Goal: Task Accomplishment & Management: Manage account settings

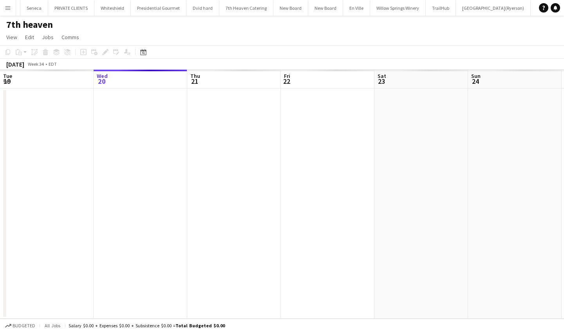
scroll to position [0, 222]
click at [10, 5] on app-icon "Menu" at bounding box center [8, 8] width 6 height 6
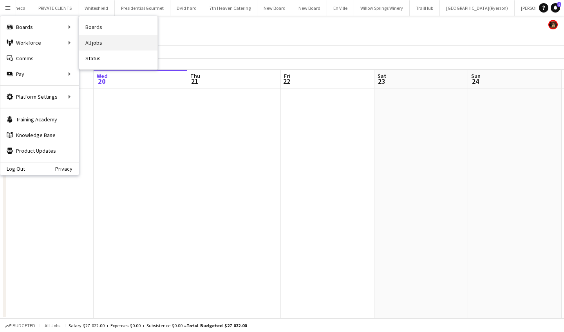
click at [114, 41] on link "All jobs" at bounding box center [118, 43] width 78 height 16
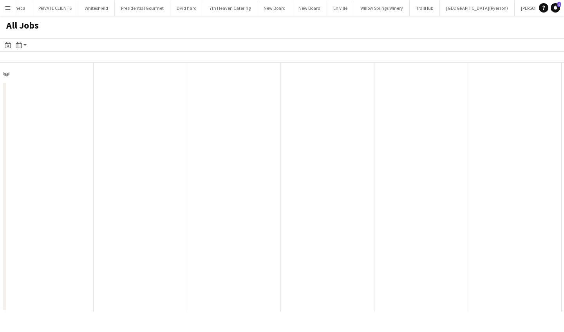
scroll to position [0, 187]
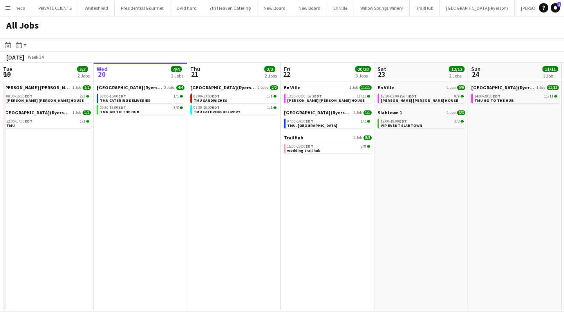
click at [7, 8] on app-icon "Menu" at bounding box center [8, 8] width 6 height 6
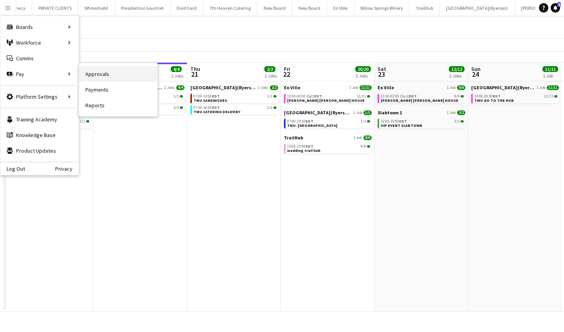
click at [125, 73] on link "Approvals" at bounding box center [118, 74] width 78 height 16
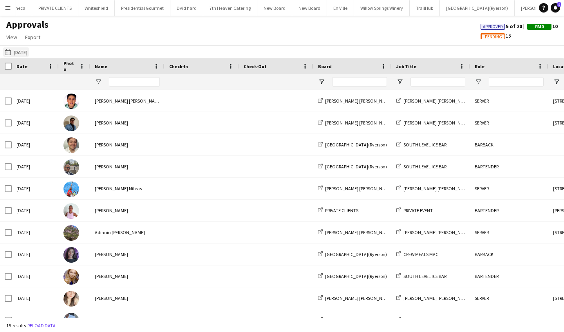
click at [7, 49] on app-icon "17-08-2025" at bounding box center [9, 52] width 9 height 6
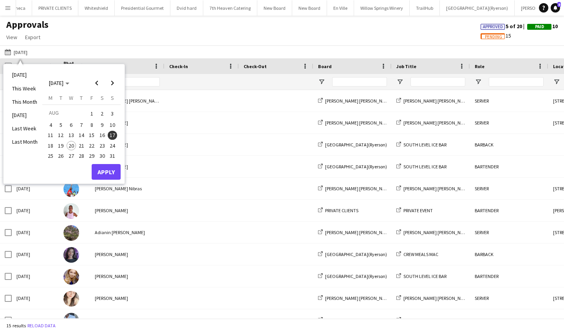
click at [73, 142] on span "20" at bounding box center [71, 145] width 9 height 9
click at [112, 171] on button "Apply" at bounding box center [106, 172] width 29 height 16
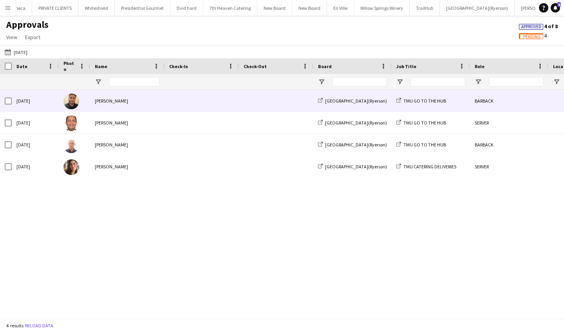
click at [168, 103] on div at bounding box center [201, 101] width 74 height 22
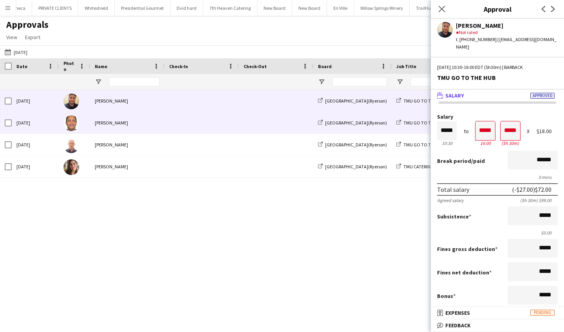
click at [209, 120] on span at bounding box center [201, 123] width 65 height 22
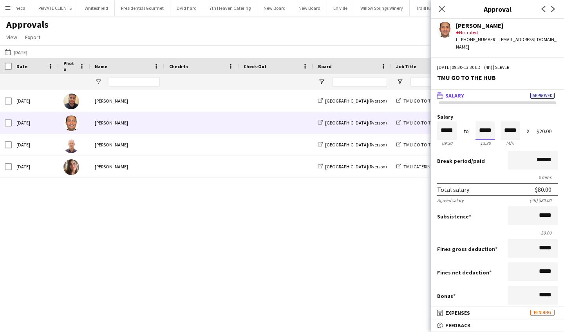
click at [492, 121] on input "*****" at bounding box center [485, 130] width 20 height 19
type input "*****"
click at [479, 113] on div at bounding box center [480, 117] width 10 height 8
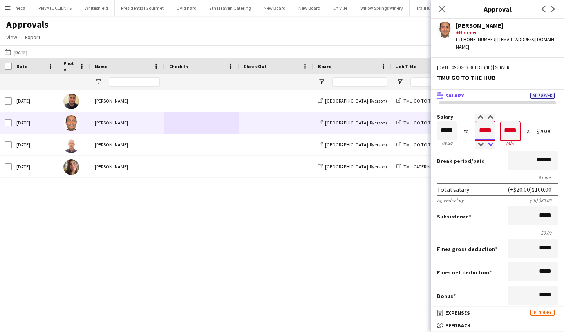
type input "*****"
click at [490, 141] on div at bounding box center [490, 145] width 10 height 8
type input "*****"
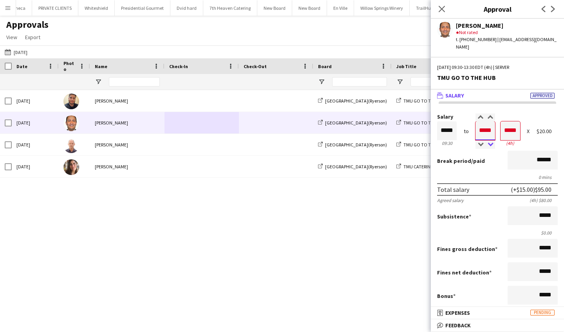
click at [490, 141] on div at bounding box center [490, 145] width 10 height 8
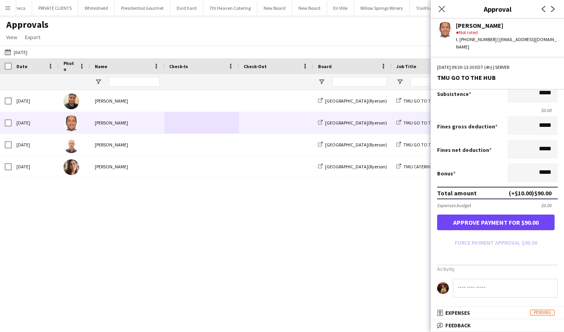
click at [498, 220] on button "Approve payment for $90.00" at bounding box center [495, 222] width 117 height 16
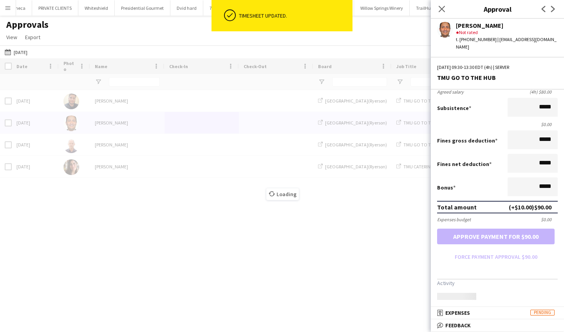
scroll to position [105, 0]
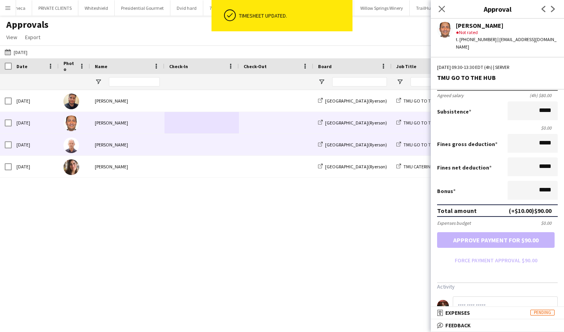
click at [131, 149] on div "Walfrido Mesa" at bounding box center [127, 145] width 74 height 22
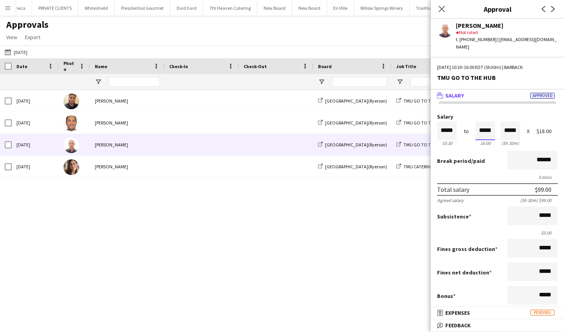
click at [493, 123] on input "*****" at bounding box center [485, 130] width 20 height 19
type input "*****"
click at [478, 141] on div at bounding box center [480, 145] width 10 height 8
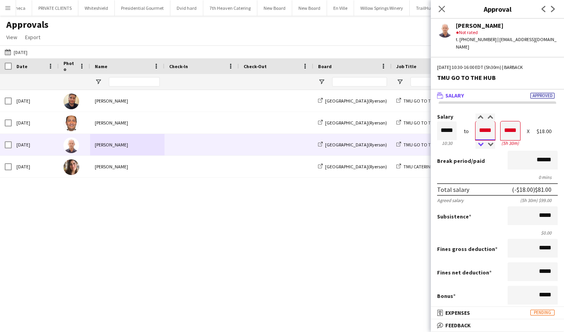
type input "*****"
click at [478, 141] on div at bounding box center [480, 145] width 10 height 8
type input "*****"
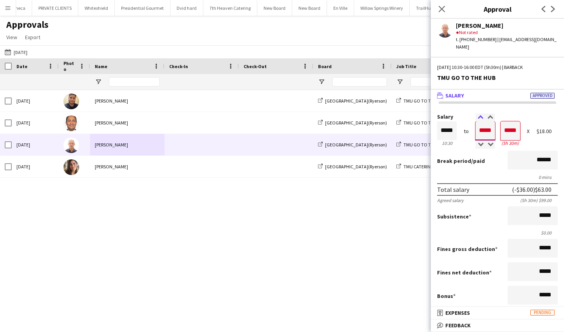
click at [481, 113] on div at bounding box center [480, 117] width 10 height 8
type input "*****"
click at [489, 141] on div at bounding box center [490, 145] width 10 height 8
type input "*****"
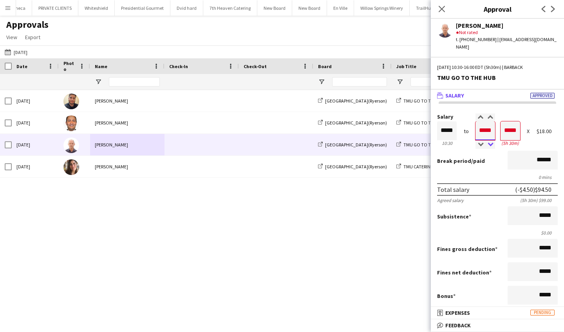
type input "*****"
click at [489, 141] on div at bounding box center [490, 145] width 10 height 8
type input "*****"
click at [479, 141] on div at bounding box center [480, 145] width 10 height 8
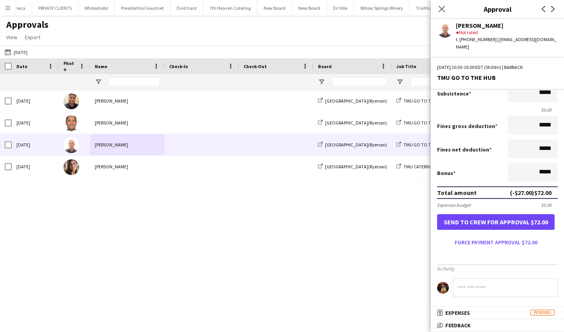
scroll to position [123, 0]
click at [487, 243] on button "Force payment approval $72.00" at bounding box center [495, 242] width 117 height 13
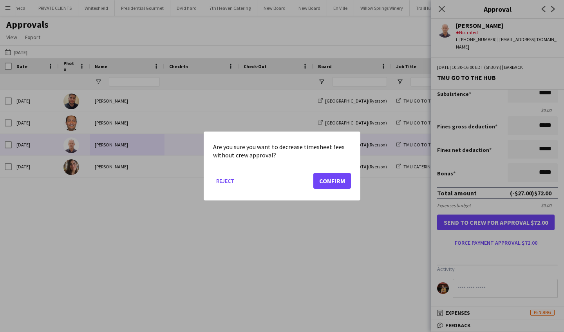
click at [333, 186] on button "Confirm" at bounding box center [332, 181] width 38 height 16
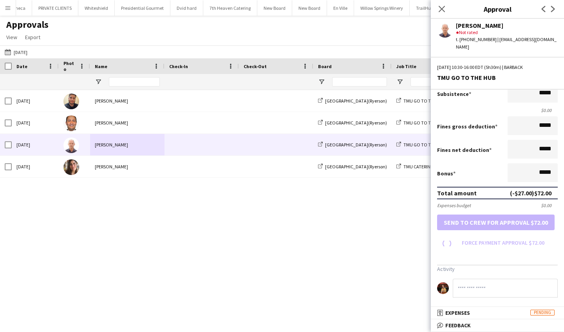
scroll to position [105, 0]
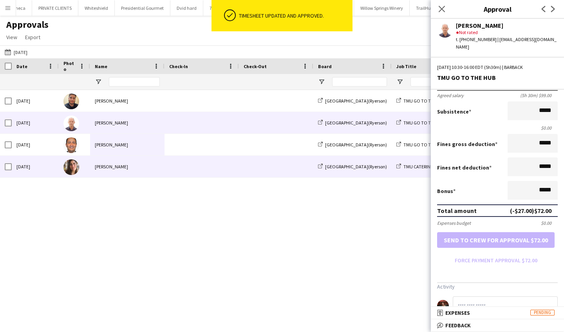
click at [130, 168] on div "Antonella T. Almeida" at bounding box center [127, 167] width 74 height 22
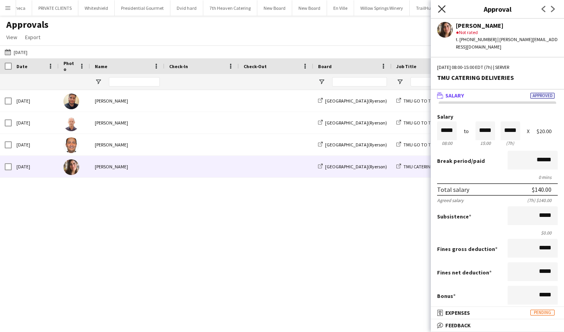
click at [440, 7] on icon at bounding box center [441, 8] width 7 height 7
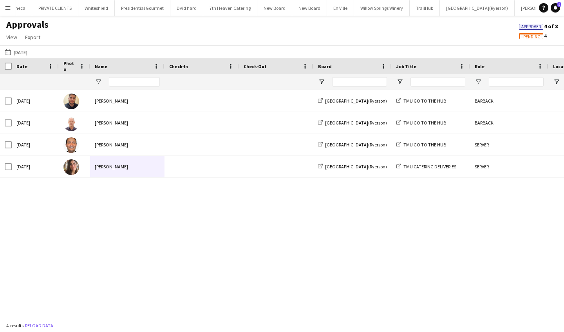
click at [9, 9] on app-icon "Menu" at bounding box center [8, 8] width 6 height 6
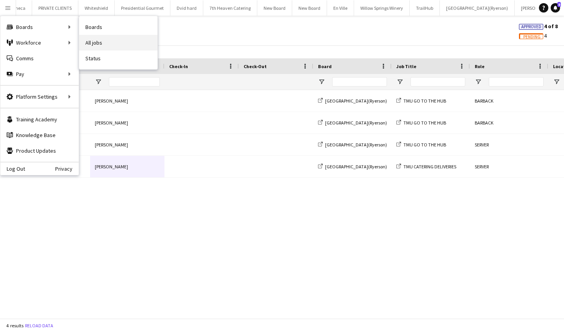
click at [117, 43] on link "All jobs" at bounding box center [118, 43] width 78 height 16
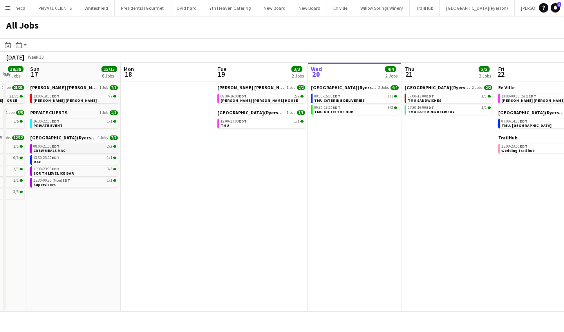
scroll to position [0, 250]
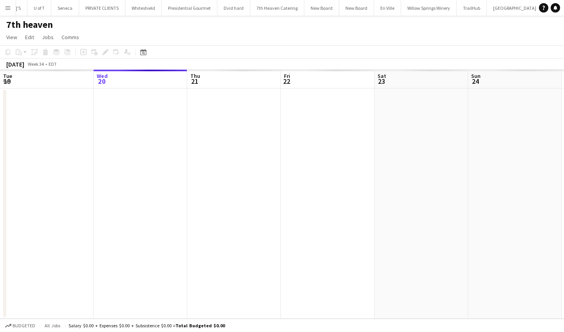
scroll to position [0, 222]
click at [6, 9] on app-icon "Menu" at bounding box center [8, 8] width 6 height 6
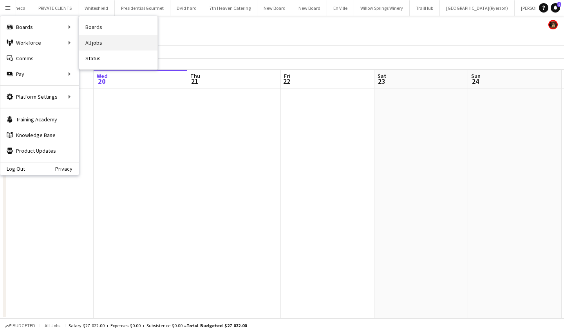
click at [109, 45] on link "All jobs" at bounding box center [118, 43] width 78 height 16
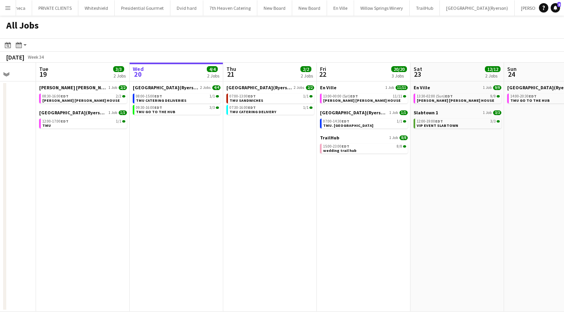
scroll to position [0, 245]
click at [289, 98] on link "07:00-13:00 EDT 1/1 TMU SANDWICHES" at bounding box center [270, 98] width 83 height 9
click at [365, 98] on link "13:00-00:00 (Sat) EDT 11/11 MILLER LASH HOUSE" at bounding box center [363, 98] width 83 height 9
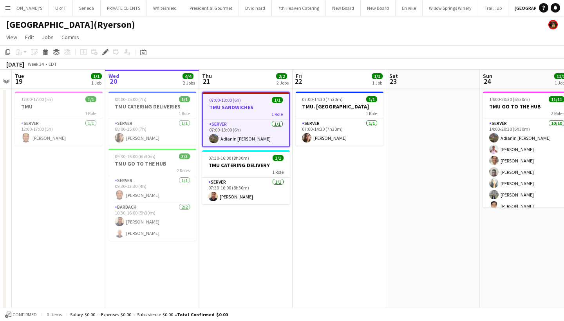
click at [250, 103] on div "07:00-13:00 (6h) 1/1" at bounding box center [246, 100] width 86 height 6
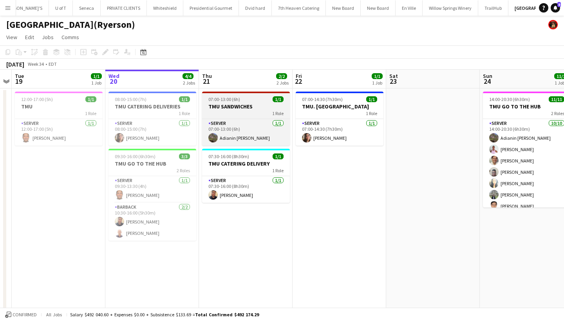
click at [250, 103] on app-job-card "07:00-13:00 (6h) 1/1 TMU SANDWICHES 1 Role SERVER 1/1 07:00-13:00 (6h) Adianin …" at bounding box center [246, 119] width 88 height 54
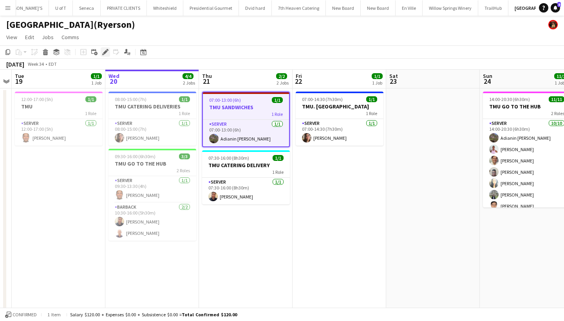
click at [105, 52] on icon at bounding box center [105, 52] width 4 height 4
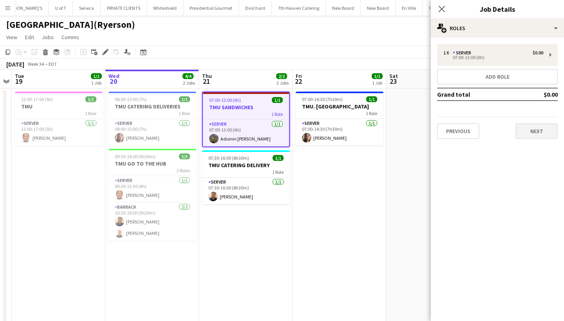
click at [526, 135] on button "Next" at bounding box center [536, 131] width 42 height 16
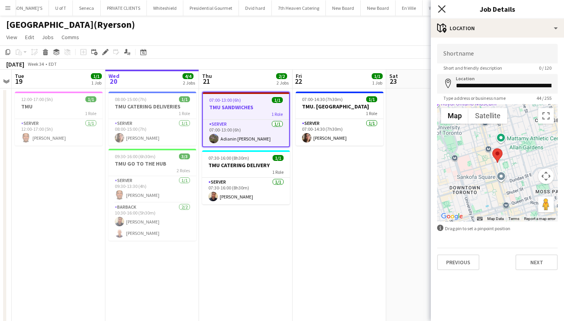
click at [441, 9] on icon at bounding box center [441, 8] width 7 height 7
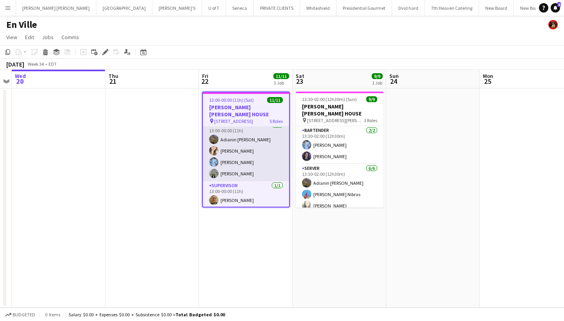
scroll to position [34, 0]
click at [247, 153] on app-card-role "SERVER [DATE] 13:00-00:00 (11h) Adianin [PERSON_NAME] [PERSON_NAME] [PERSON_NAM…" at bounding box center [246, 149] width 86 height 61
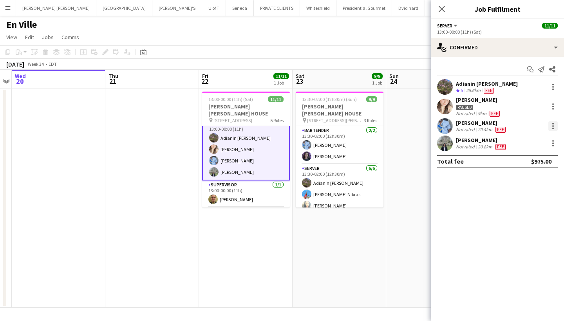
click at [553, 124] on div at bounding box center [553, 124] width 2 height 2
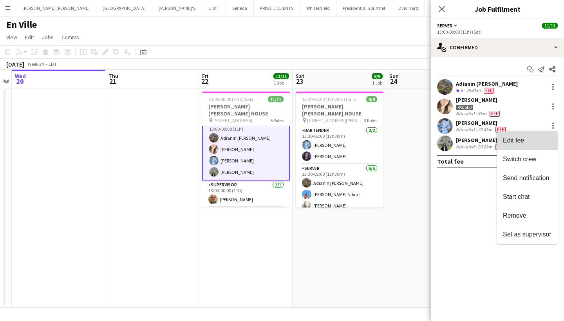
click at [535, 135] on button "Edit fee" at bounding box center [526, 140] width 61 height 19
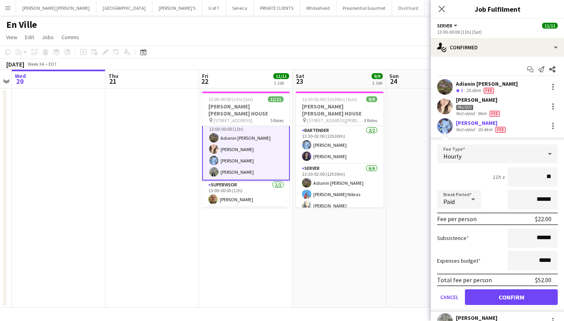
type input "***"
click at [488, 302] on button "Confirm" at bounding box center [511, 297] width 93 height 16
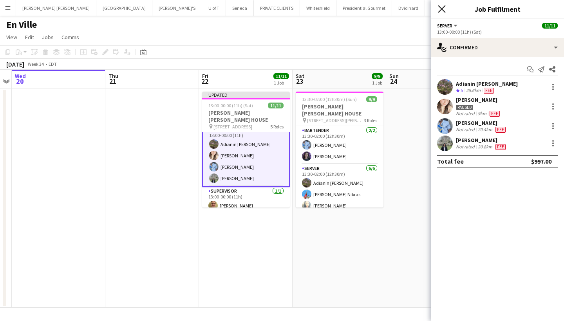
click at [442, 9] on icon at bounding box center [441, 8] width 7 height 7
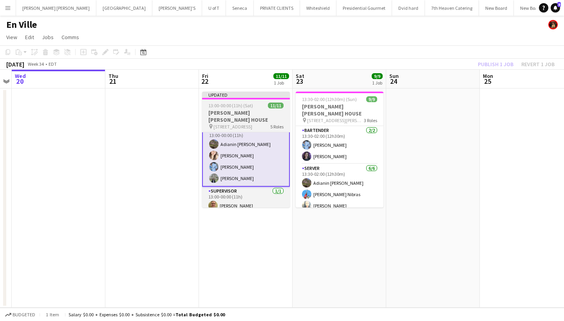
click at [268, 98] on div at bounding box center [246, 99] width 88 height 2
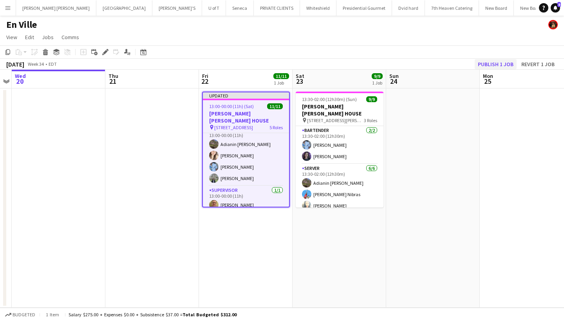
click at [502, 63] on button "Publish 1 job" at bounding box center [495, 64] width 42 height 10
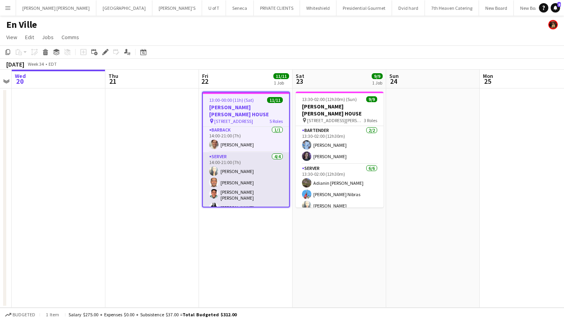
scroll to position [114, 0]
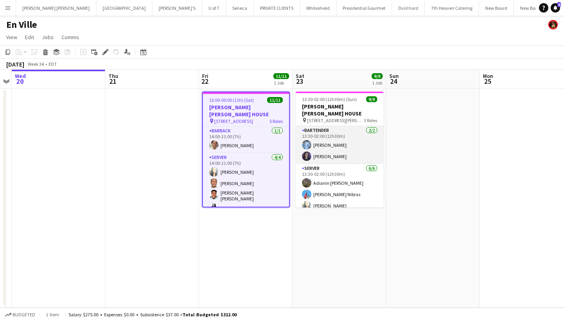
click at [331, 137] on app-card-role "BARTENDER 2/2 13:30-02:00 (12h30m) KELECHI ACHONU zemeta ketema" at bounding box center [339, 145] width 88 height 38
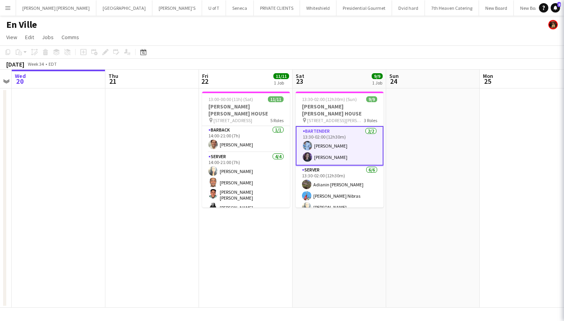
scroll to position [113, 0]
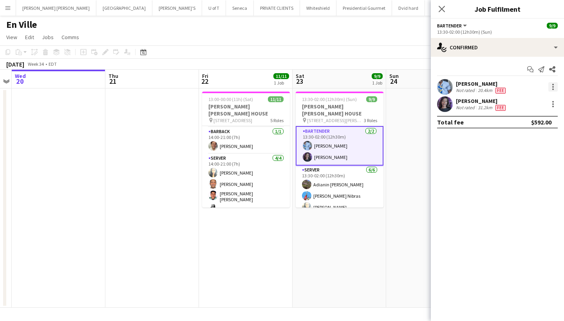
click at [553, 85] on div at bounding box center [553, 85] width 2 height 2
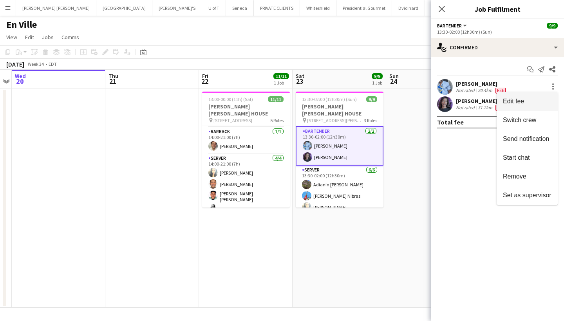
click at [538, 96] on button "Edit fee" at bounding box center [526, 101] width 61 height 19
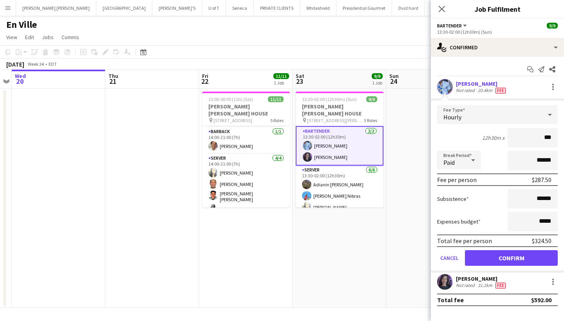
type input "***"
click at [554, 201] on input "******" at bounding box center [532, 199] width 50 height 20
type input "**"
type input "*****"
click at [523, 261] on button "Confirm" at bounding box center [511, 258] width 93 height 16
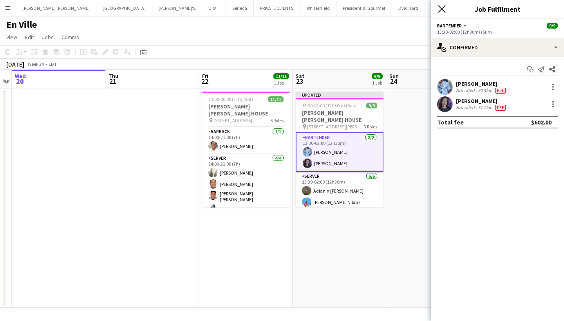
click at [441, 9] on icon at bounding box center [441, 8] width 7 height 7
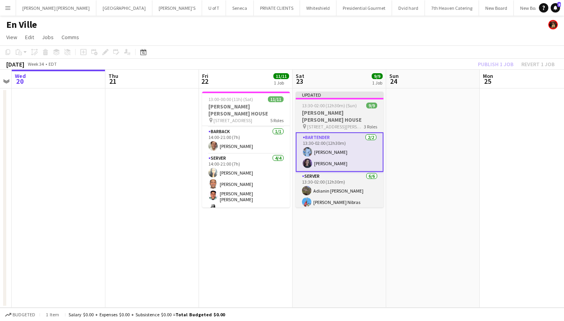
click at [327, 110] on h3 "MILLER LASH HOUSE" at bounding box center [339, 116] width 88 height 14
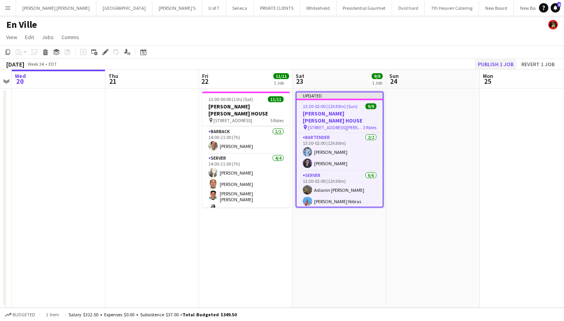
click at [491, 67] on button "Publish 1 job" at bounding box center [495, 64] width 42 height 10
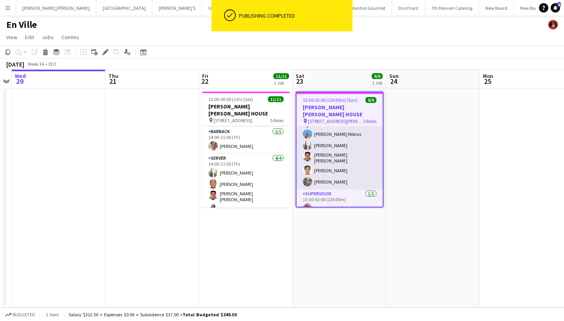
scroll to position [0, 0]
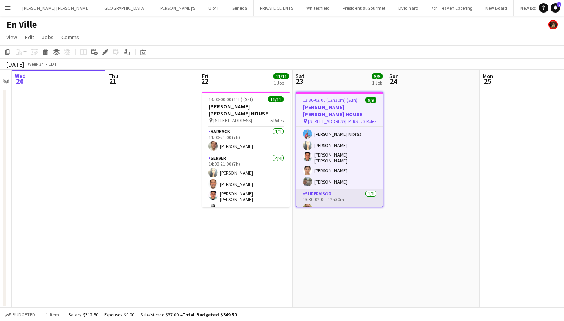
click at [344, 192] on app-card-role "SUPERVISOR 1/1 13:30-02:00 (12h30m) Ryan Rieck" at bounding box center [339, 202] width 86 height 27
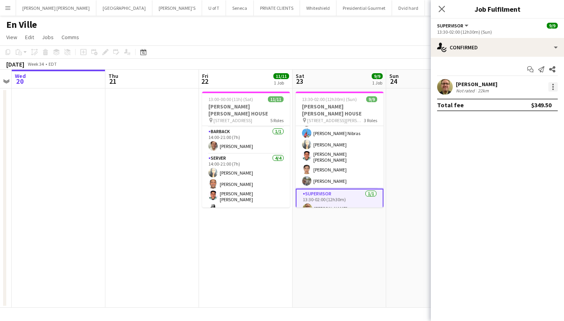
click at [551, 89] on div at bounding box center [552, 86] width 9 height 9
click at [527, 102] on span "Edit fee" at bounding box center [527, 101] width 49 height 7
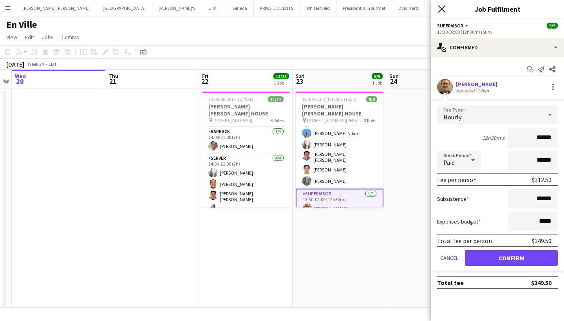
click at [440, 7] on icon at bounding box center [441, 8] width 7 height 7
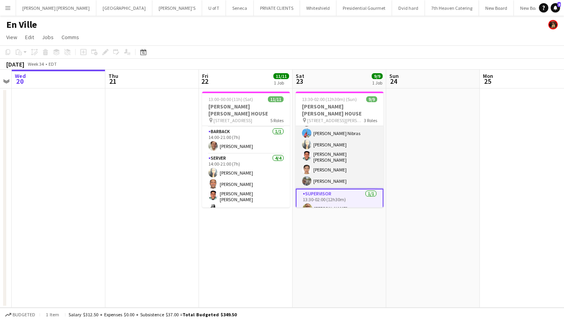
click at [328, 169] on app-card-role "SERVER 6/6 13:30-02:00 (12h30m) Adianin Leon Nibras halawani Nibras Betty Vera …" at bounding box center [339, 146] width 88 height 86
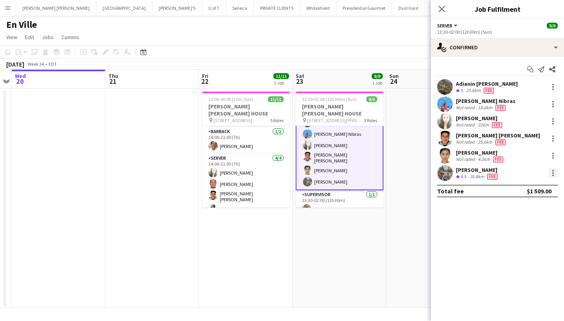
click at [549, 175] on div at bounding box center [552, 172] width 9 height 9
click at [529, 194] on button "Edit fee" at bounding box center [526, 187] width 61 height 19
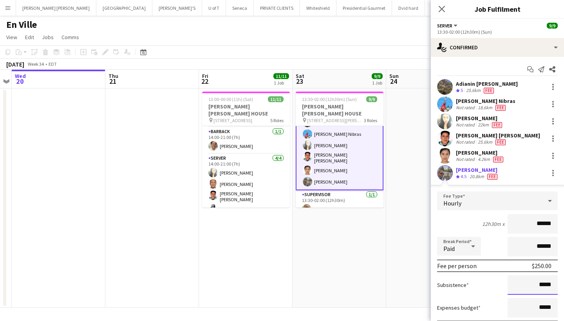
click at [539, 286] on input "*****" at bounding box center [532, 285] width 50 height 20
type input "******"
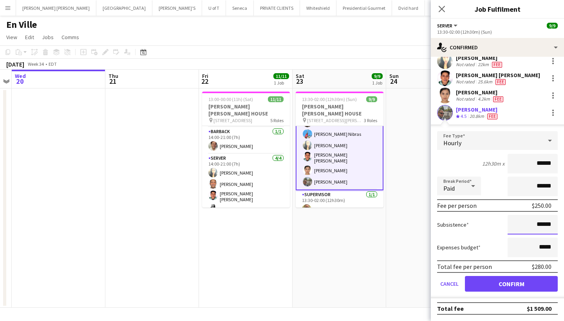
scroll to position [60, 0]
click at [501, 283] on button "Confirm" at bounding box center [511, 284] width 93 height 16
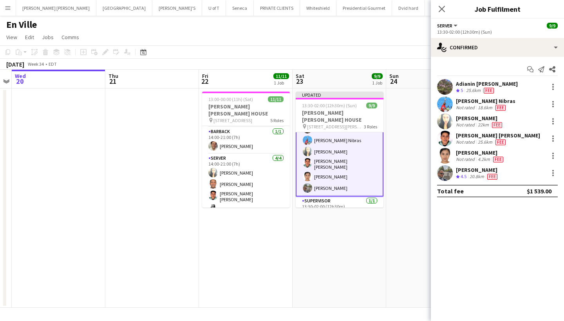
scroll to position [0, 0]
click at [551, 156] on div at bounding box center [552, 155] width 9 height 9
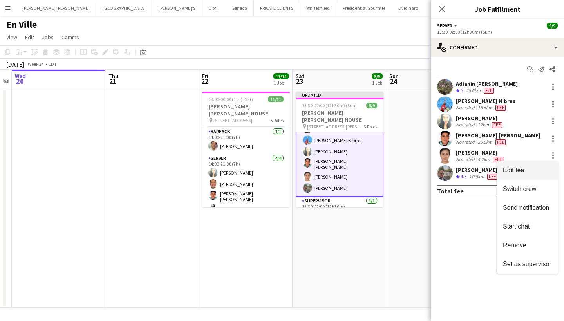
click at [533, 163] on button "Edit fee" at bounding box center [526, 170] width 61 height 19
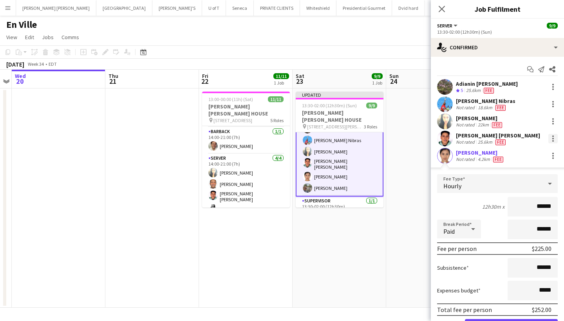
click at [552, 139] on div at bounding box center [553, 139] width 2 height 2
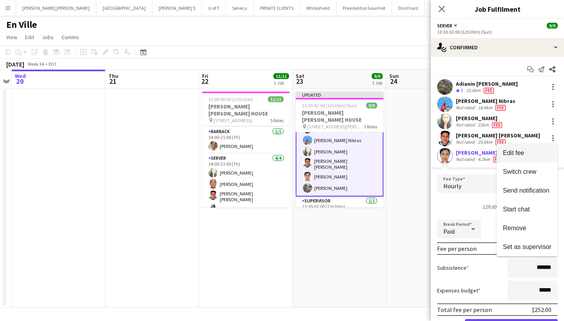
click at [540, 151] on span "Edit fee" at bounding box center [527, 153] width 49 height 7
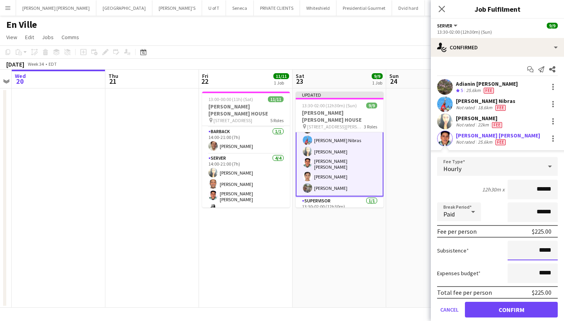
click at [554, 256] on input "*****" at bounding box center [532, 251] width 50 height 20
type input "**"
type input "***"
click at [511, 305] on button "Confirm" at bounding box center [511, 310] width 93 height 16
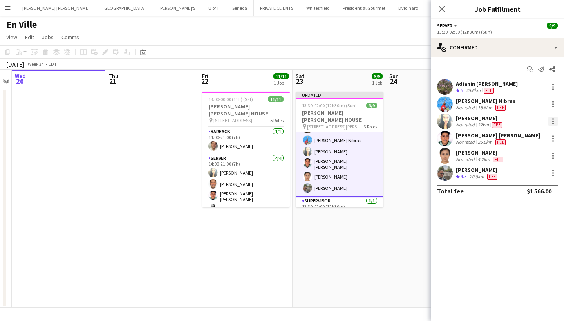
click at [553, 120] on div at bounding box center [552, 121] width 9 height 9
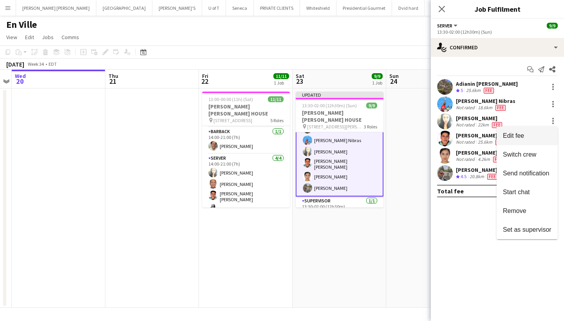
click at [539, 130] on button "Edit fee" at bounding box center [526, 135] width 61 height 19
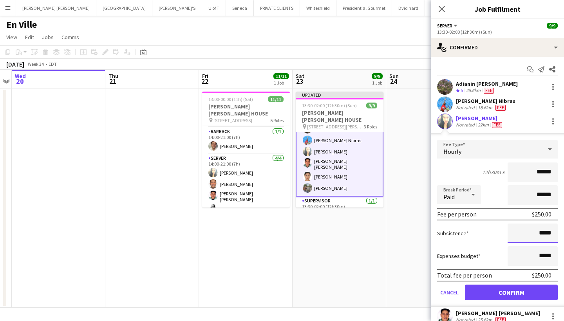
click at [540, 236] on input "*****" at bounding box center [532, 233] width 50 height 20
type input "******"
click at [497, 290] on button "Confirm" at bounding box center [511, 293] width 93 height 16
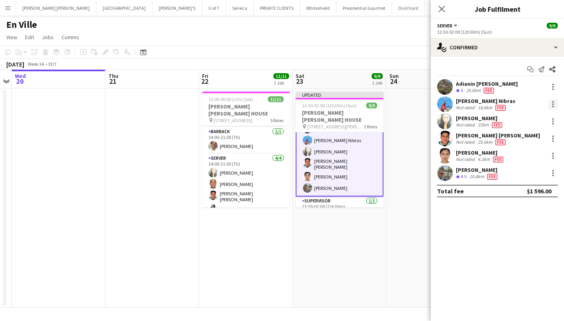
click at [551, 104] on div at bounding box center [552, 103] width 9 height 9
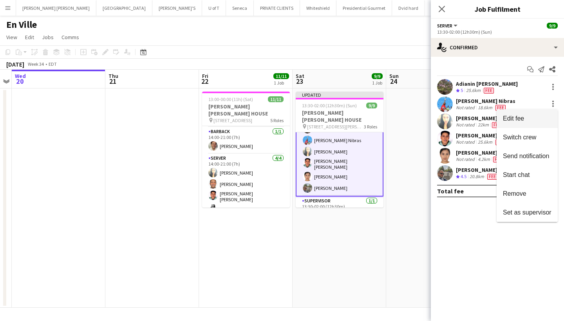
click at [530, 117] on span "Edit fee" at bounding box center [527, 118] width 49 height 7
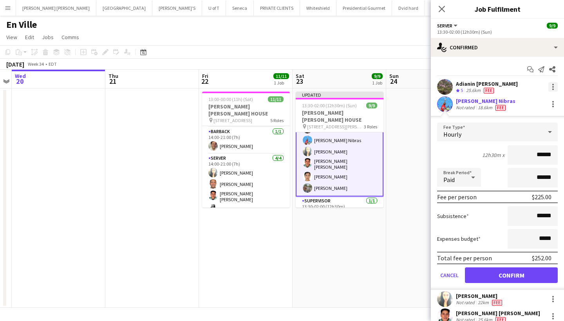
click at [551, 85] on div at bounding box center [552, 86] width 9 height 9
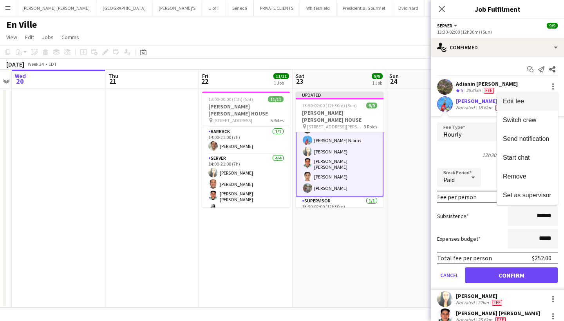
click at [525, 100] on span "Edit fee" at bounding box center [527, 101] width 49 height 7
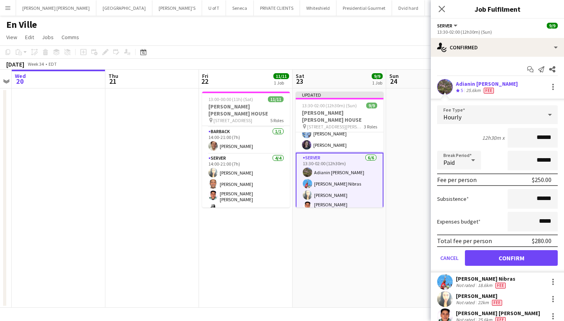
scroll to position [14, 0]
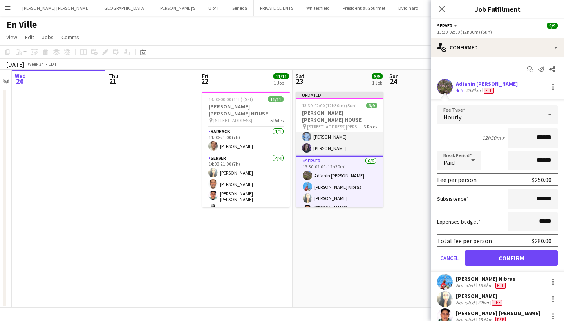
click at [340, 134] on app-card-role "BARTENDER 2/2 13:30-02:00 (12h30m) KELECHI ACHONU zemeta ketema" at bounding box center [339, 137] width 88 height 38
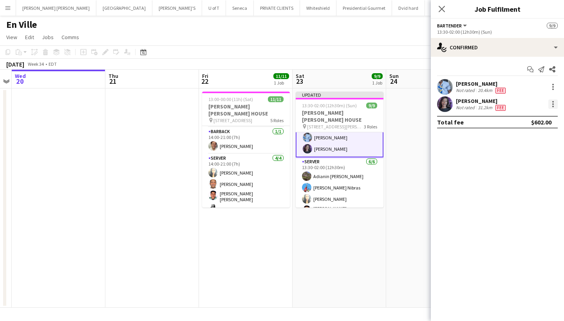
click at [553, 105] on div at bounding box center [552, 103] width 9 height 9
click at [539, 115] on button "Edit fee" at bounding box center [526, 118] width 61 height 19
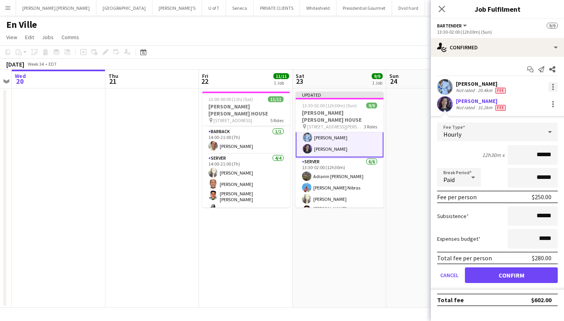
click at [553, 87] on div at bounding box center [553, 87] width 2 height 2
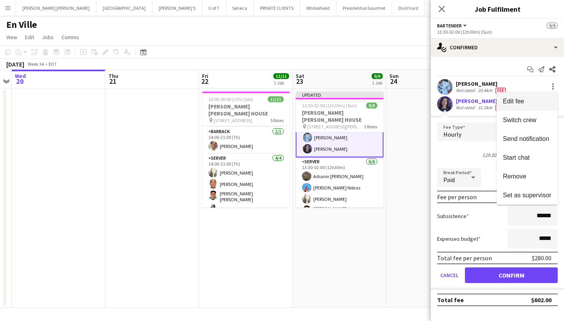
click at [535, 97] on button "Edit fee" at bounding box center [526, 101] width 61 height 19
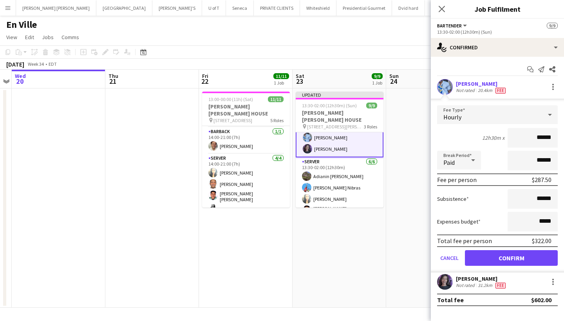
click at [495, 260] on button "Confirm" at bounding box center [511, 258] width 93 height 16
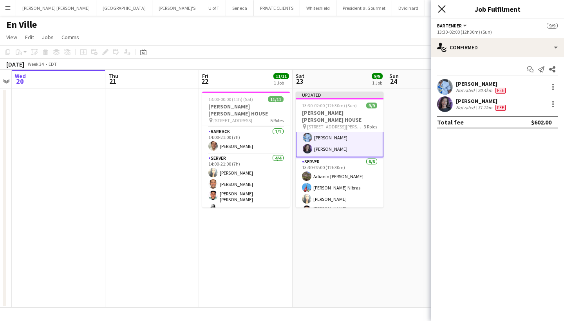
click at [440, 8] on icon at bounding box center [441, 8] width 7 height 7
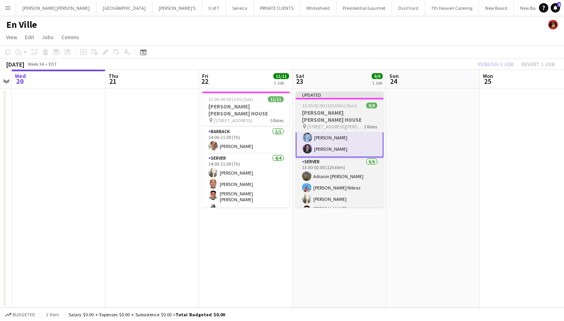
click at [343, 112] on h3 "MILLER LASH HOUSE" at bounding box center [339, 116] width 88 height 14
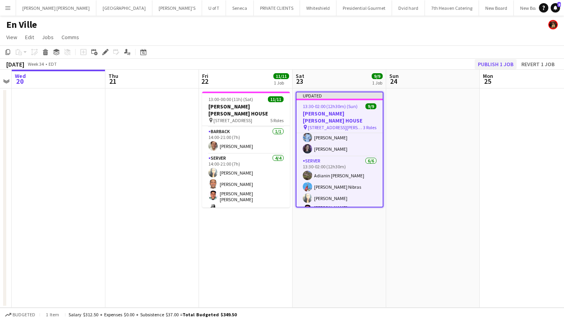
click at [497, 63] on button "Publish 1 job" at bounding box center [495, 64] width 42 height 10
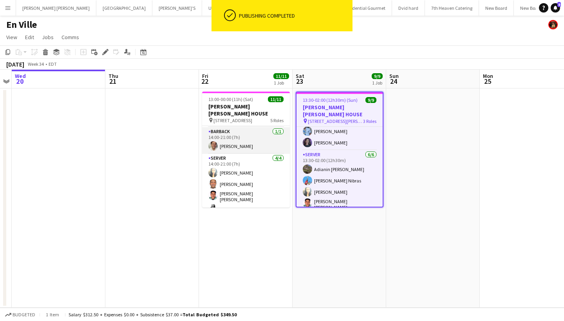
click at [259, 130] on app-card-role "BARBACK 1/1 14:00-21:00 (7h) Axel Cano" at bounding box center [246, 140] width 88 height 27
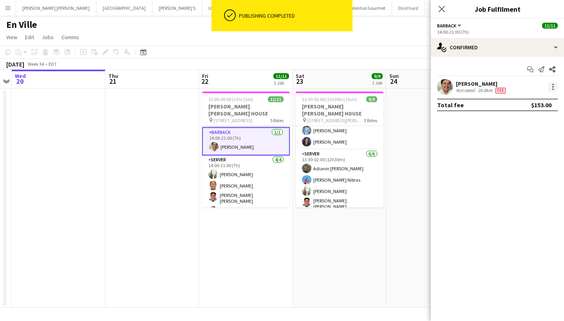
click at [553, 83] on div at bounding box center [552, 86] width 9 height 9
click at [526, 101] on span "Edit fee" at bounding box center [527, 101] width 49 height 7
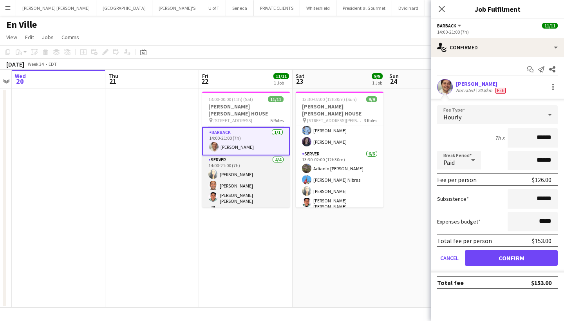
click at [265, 169] on app-card-role "SERVER 4/4 14:00-21:00 (7h) Betty Vera Carlos Rodriguez Rodolfo Sebastián López…" at bounding box center [246, 186] width 88 height 63
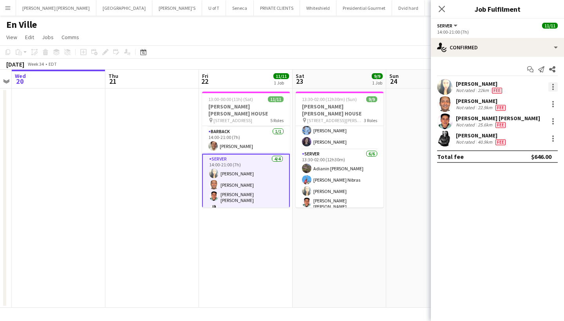
click at [553, 87] on div at bounding box center [553, 87] width 2 height 2
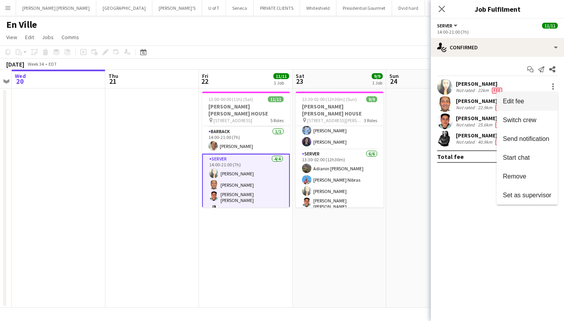
click at [530, 99] on span "Edit fee" at bounding box center [527, 101] width 49 height 7
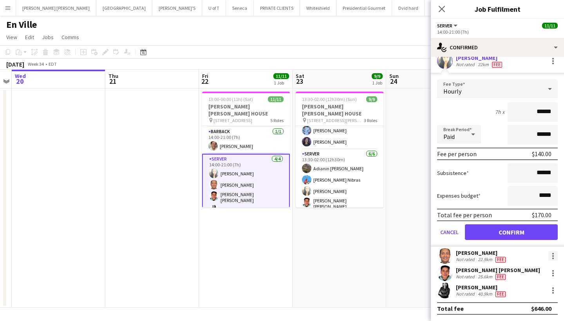
scroll to position [26, 0]
click at [551, 256] on div at bounding box center [552, 255] width 9 height 9
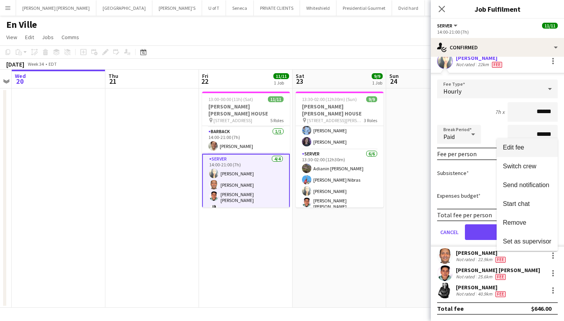
click at [521, 149] on span "Edit fee" at bounding box center [513, 147] width 21 height 7
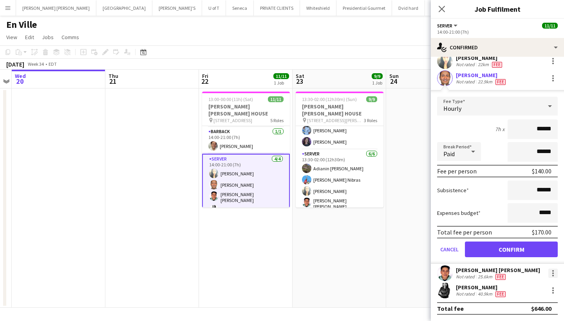
click at [548, 271] on div at bounding box center [552, 272] width 9 height 9
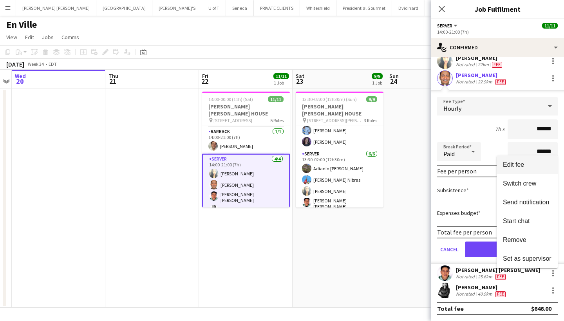
click at [521, 162] on span "Edit fee" at bounding box center [513, 164] width 21 height 7
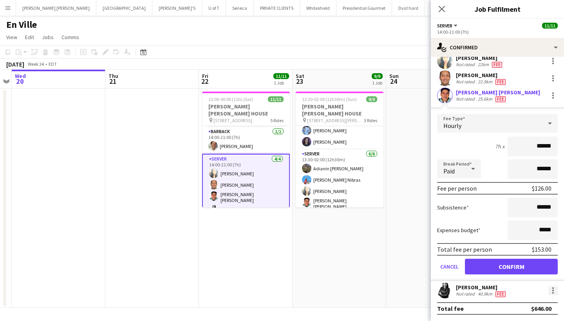
click at [552, 290] on div at bounding box center [553, 291] width 2 height 2
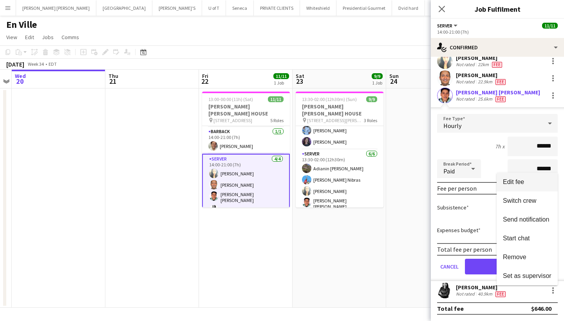
click at [524, 181] on span "Edit fee" at bounding box center [513, 181] width 21 height 7
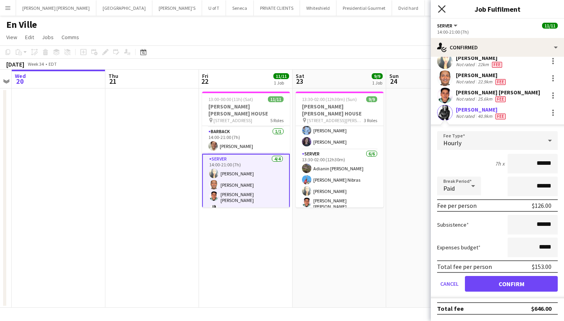
click at [442, 9] on icon at bounding box center [441, 8] width 7 height 7
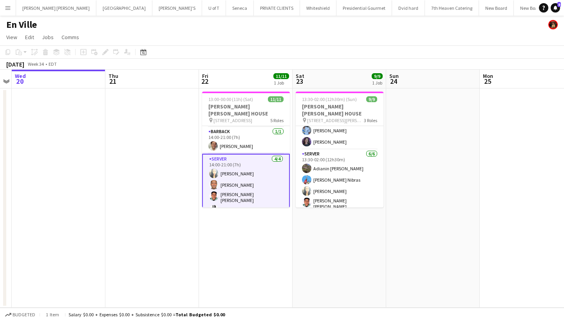
click at [8, 7] on app-icon "Menu" at bounding box center [8, 8] width 6 height 6
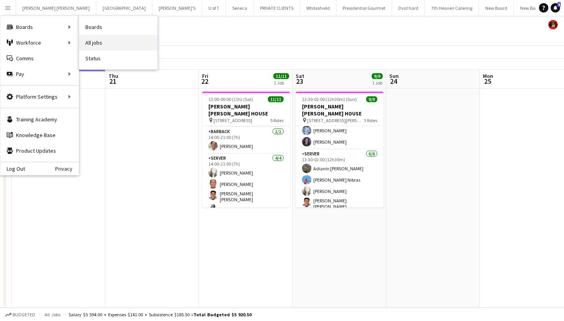
click at [105, 42] on link "All jobs" at bounding box center [118, 43] width 78 height 16
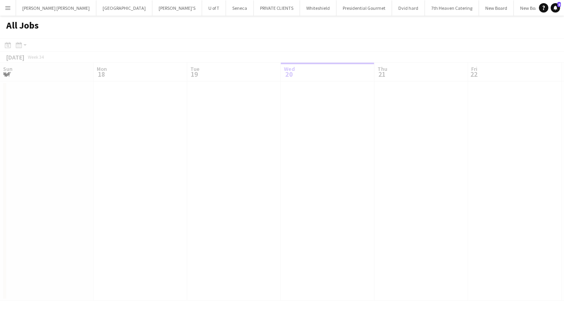
scroll to position [0, 187]
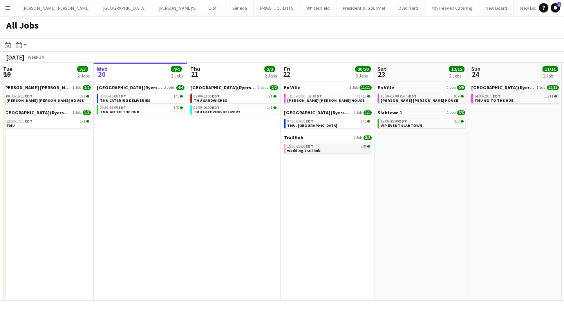
click at [328, 146] on div "15:00-23:00 EDT 8/8" at bounding box center [328, 146] width 83 height 4
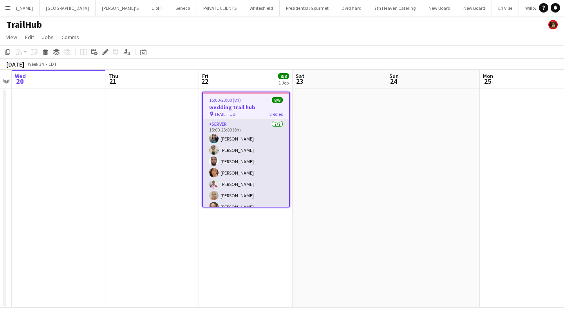
click at [251, 143] on app-card-role "SERVER [DATE] 15:00-23:00 (8h) [PERSON_NAME] [PERSON_NAME] [PERSON_NAME] [PERSO…" at bounding box center [246, 167] width 86 height 95
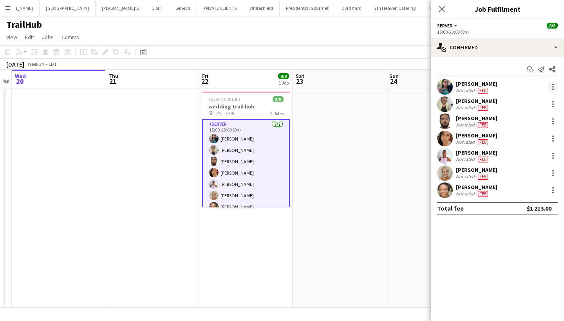
click at [553, 87] on div at bounding box center [553, 87] width 2 height 2
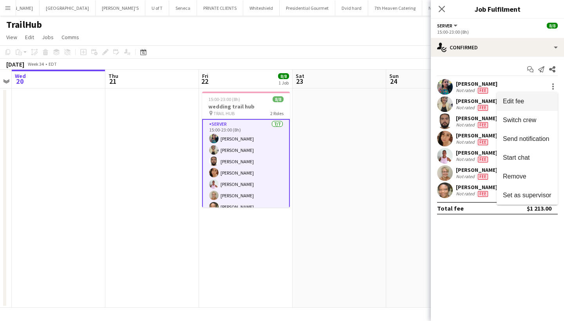
click at [540, 99] on span "Edit fee" at bounding box center [527, 101] width 49 height 7
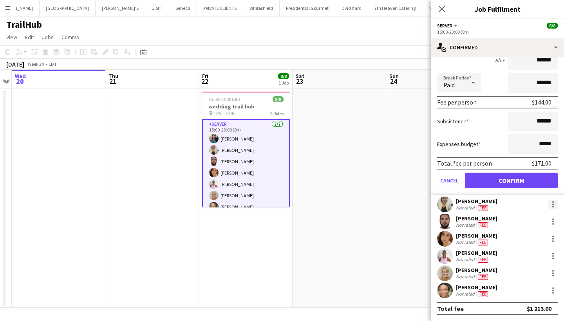
scroll to position [77, 0]
click at [554, 204] on div at bounding box center [552, 204] width 9 height 9
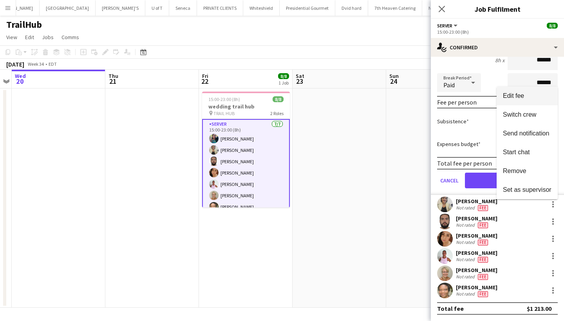
click at [517, 94] on span "Edit fee" at bounding box center [513, 95] width 21 height 7
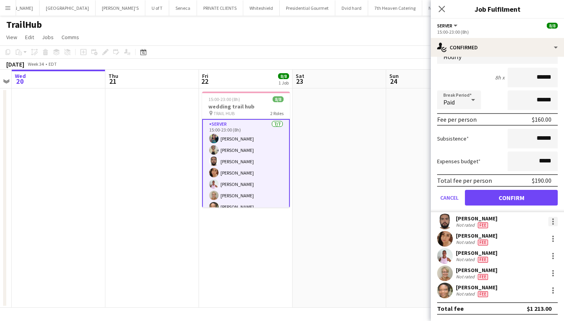
click at [551, 223] on div at bounding box center [552, 221] width 9 height 9
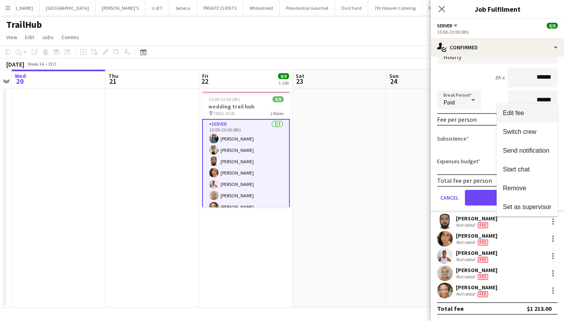
click at [524, 117] on button "Edit fee" at bounding box center [526, 113] width 61 height 19
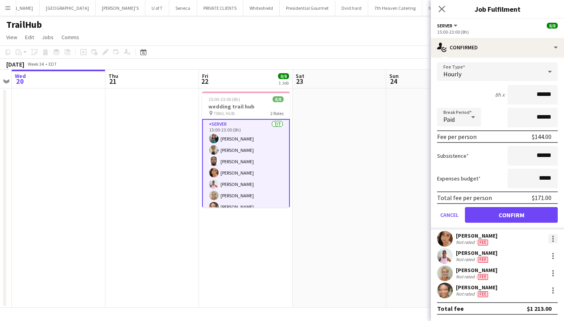
click at [553, 240] on div at bounding box center [552, 238] width 9 height 9
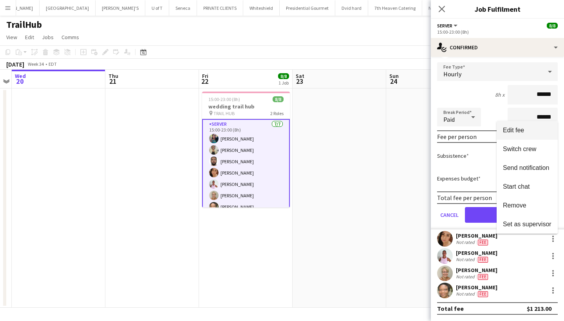
click at [520, 125] on button "Edit fee" at bounding box center [526, 130] width 61 height 19
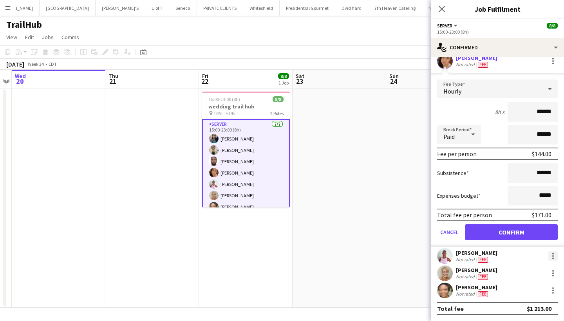
click at [551, 256] on div at bounding box center [552, 255] width 9 height 9
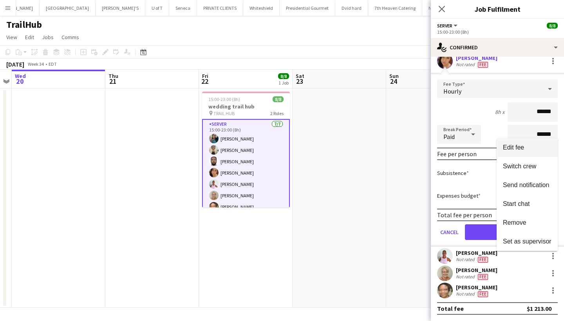
click at [532, 141] on button "Edit fee" at bounding box center [526, 147] width 61 height 19
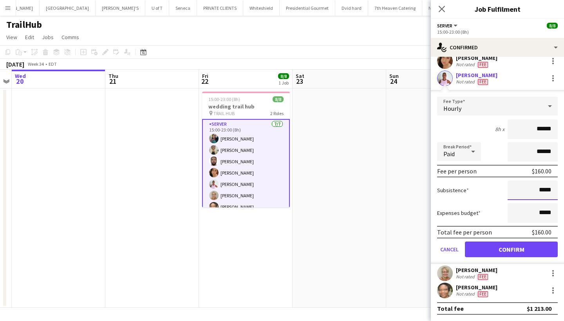
click at [539, 190] on input "*****" at bounding box center [532, 190] width 50 height 20
type input "******"
click at [506, 247] on button "Confirm" at bounding box center [511, 249] width 93 height 16
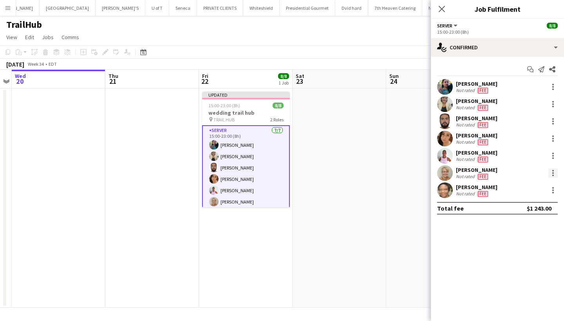
click at [554, 173] on div at bounding box center [552, 172] width 9 height 9
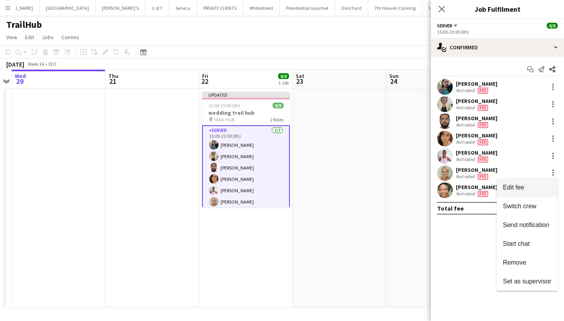
click at [526, 186] on span "Edit fee" at bounding box center [527, 187] width 49 height 7
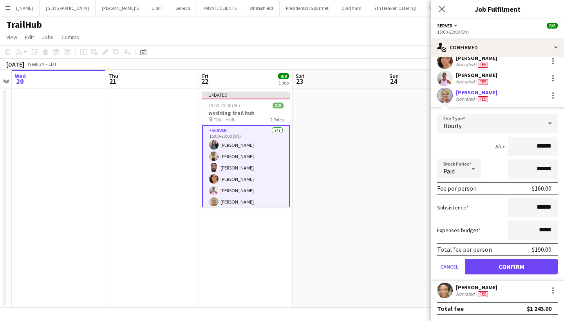
scroll to position [77, 0]
click at [554, 287] on div at bounding box center [552, 290] width 9 height 9
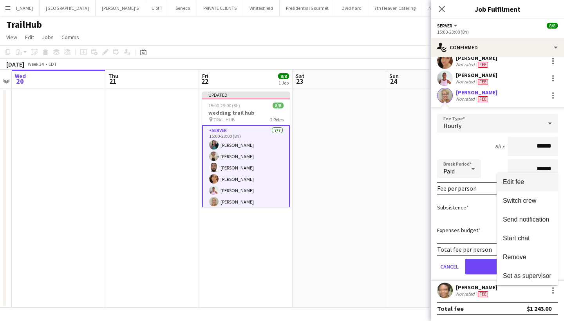
click at [523, 184] on span "Edit fee" at bounding box center [513, 181] width 21 height 7
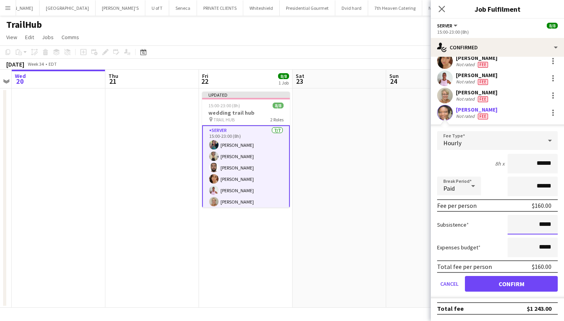
click at [540, 226] on input "*****" at bounding box center [532, 225] width 50 height 20
type input "******"
click at [494, 284] on button "Confirm" at bounding box center [511, 284] width 93 height 16
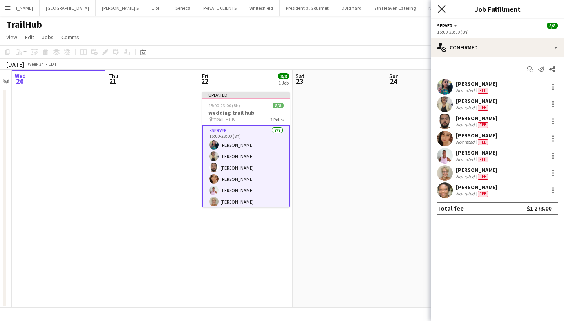
click at [441, 9] on icon "Close pop-in" at bounding box center [441, 8] width 7 height 7
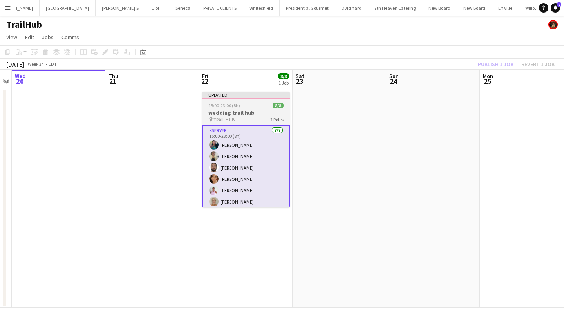
click at [250, 108] on div "15:00-23:00 (8h) 8/8" at bounding box center [246, 106] width 88 height 6
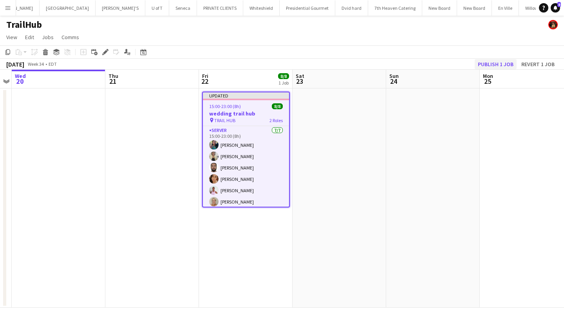
click at [501, 64] on button "Publish 1 job" at bounding box center [495, 64] width 42 height 10
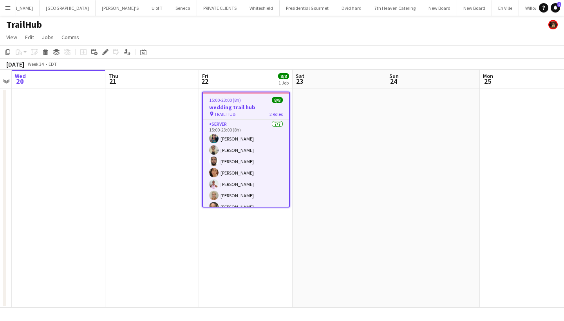
click at [4, 7] on button "Menu" at bounding box center [8, 8] width 16 height 16
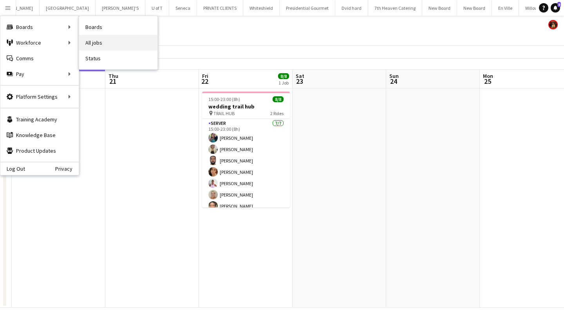
click at [101, 46] on link "All jobs" at bounding box center [118, 43] width 78 height 16
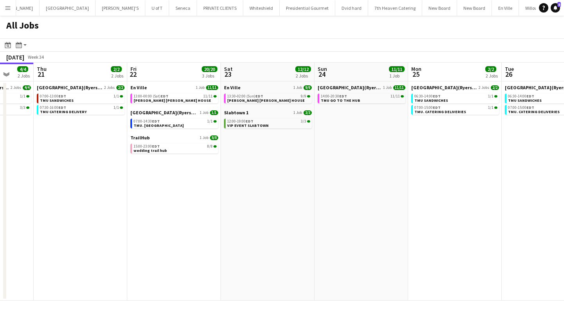
scroll to position [0, 343]
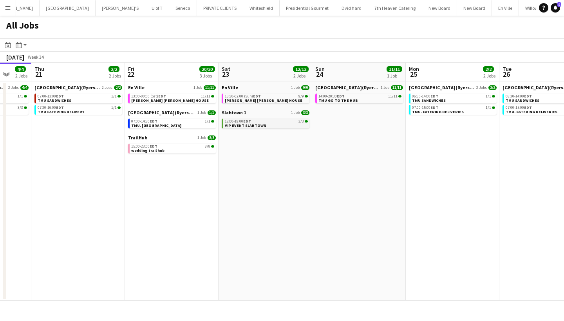
click at [253, 123] on div "12:00-19:00 EDT 3/3" at bounding box center [266, 121] width 83 height 4
click at [362, 100] on link "14:00-20:30 EDT 11/11 TMU GO TO THE HUB" at bounding box center [359, 98] width 83 height 9
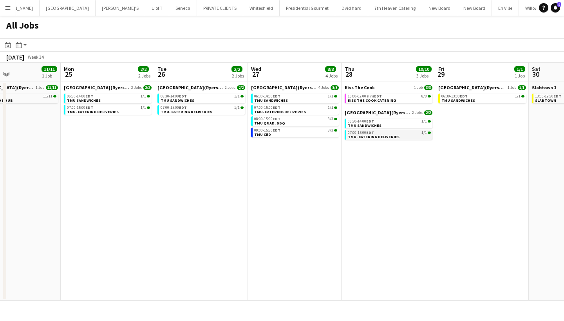
scroll to position [0, 314]
click at [379, 97] on span "EDT" at bounding box center [377, 96] width 8 height 5
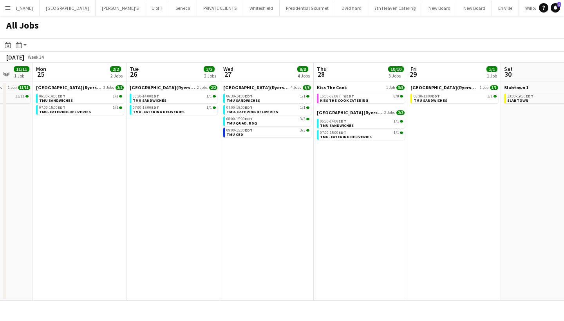
scroll to position [0, 346]
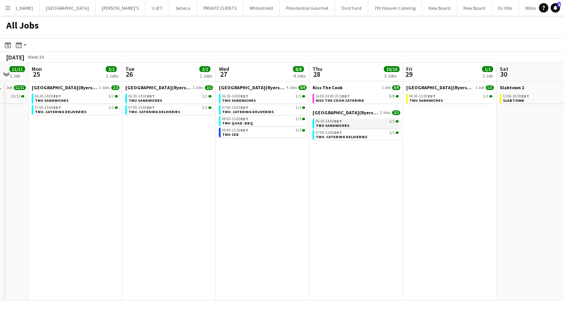
click at [368, 124] on link "06:30-14:00 EDT 1/1 TMU SANDWICHES" at bounding box center [356, 123] width 83 height 9
click at [342, 99] on span "KISS THE COOK CATERING" at bounding box center [339, 100] width 48 height 5
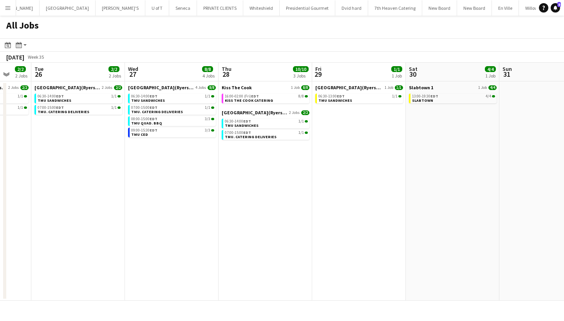
scroll to position [0, 252]
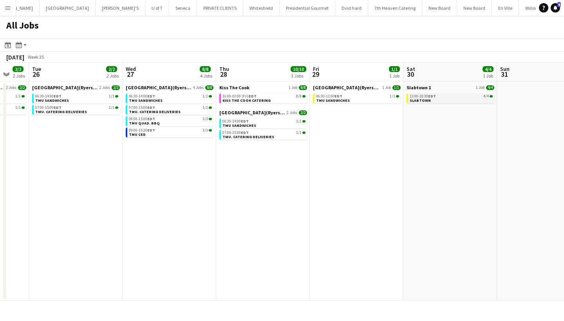
click at [440, 94] on div "13:00-19:30 EDT 4/4" at bounding box center [450, 96] width 83 height 4
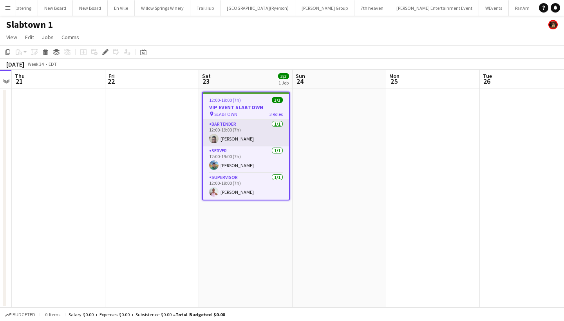
click at [251, 134] on app-card-role "BARTENDER [DATE] 12:00-19:00 (7h) [PERSON_NAME]" at bounding box center [246, 133] width 86 height 27
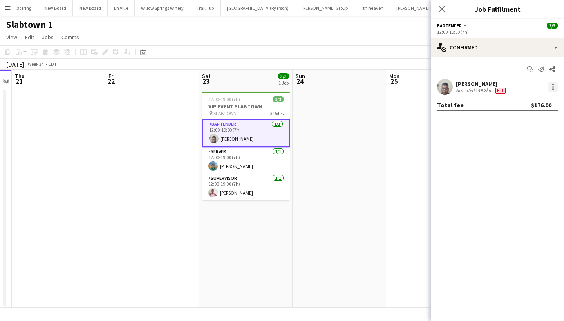
click at [556, 86] on div at bounding box center [552, 86] width 9 height 9
click at [538, 97] on button "Edit fee" at bounding box center [526, 101] width 61 height 19
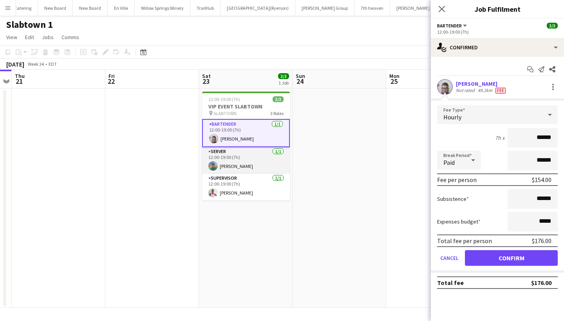
click at [255, 164] on app-card-role "SERVER 1/1 12:00-19:00 (7h) Felipe Mantilla" at bounding box center [246, 160] width 88 height 27
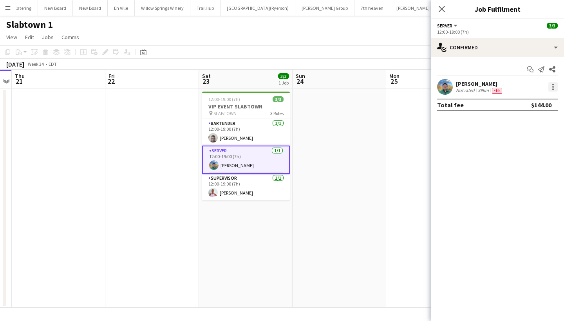
click at [552, 88] on div at bounding box center [552, 86] width 9 height 9
click at [528, 103] on span "Edit fee" at bounding box center [527, 101] width 49 height 7
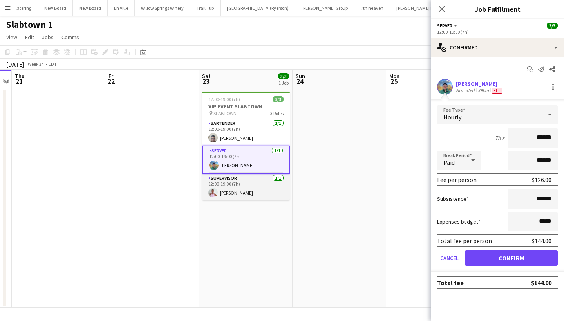
click at [238, 186] on app-card-role "SUPERVISOR 1/1 12:00-19:00 (7h) Vicky Stimac" at bounding box center [246, 187] width 88 height 27
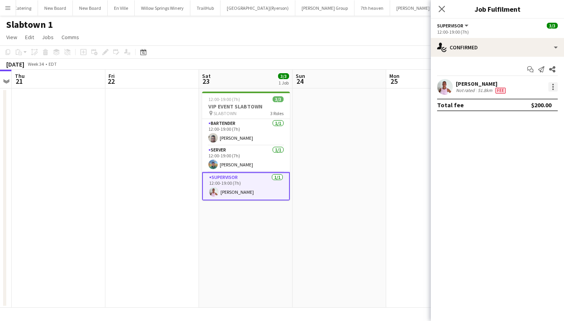
click at [552, 86] on div at bounding box center [552, 86] width 9 height 9
click at [539, 101] on span "Edit fee" at bounding box center [527, 101] width 49 height 7
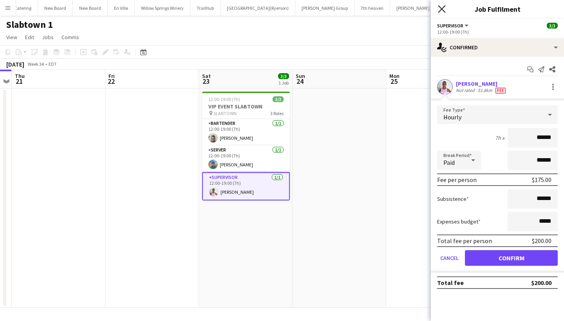
click at [442, 7] on icon "Close pop-in" at bounding box center [441, 8] width 7 height 7
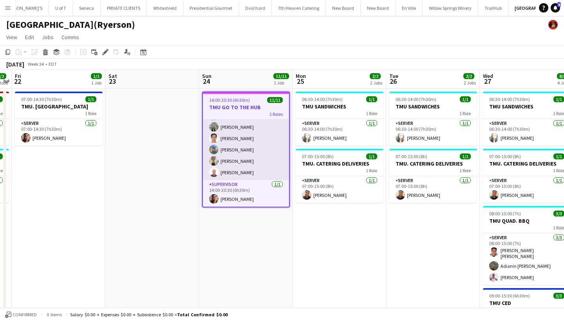
scroll to position [68, 0]
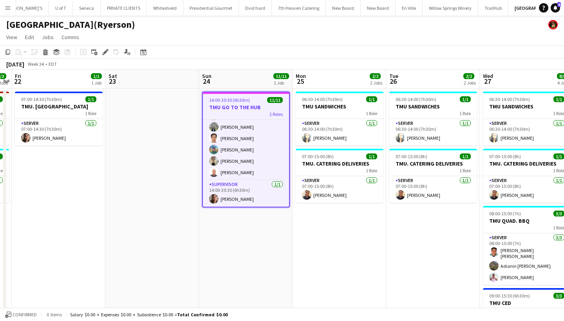
click at [261, 100] on div "14:00-20:30 (6h30m) 11/11" at bounding box center [246, 100] width 86 height 6
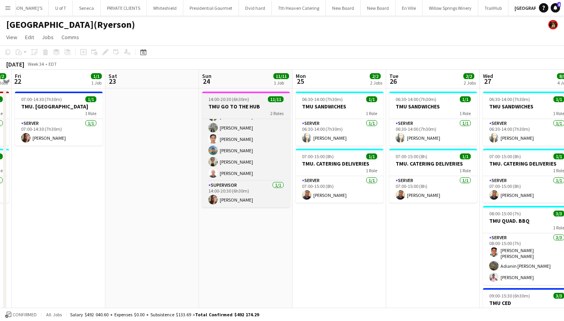
scroll to position [67, 0]
click at [261, 100] on div "14:00-20:30 (6h30m) 11/11" at bounding box center [246, 99] width 88 height 6
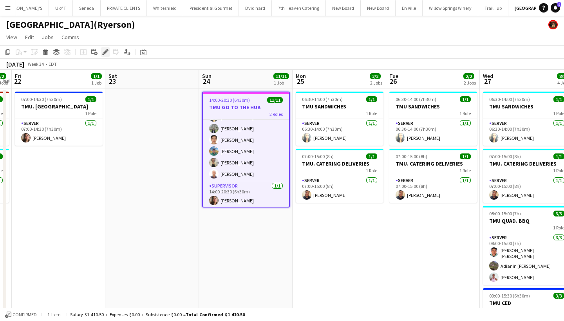
click at [104, 52] on icon at bounding box center [105, 52] width 4 height 4
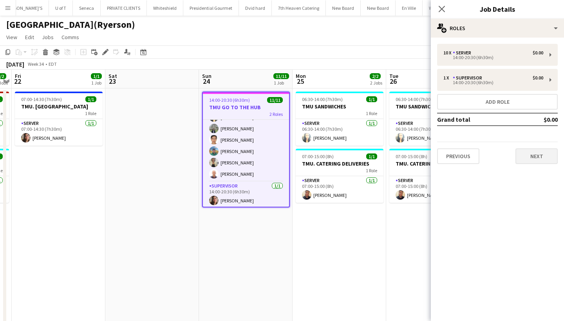
click at [528, 153] on button "Next" at bounding box center [536, 156] width 42 height 16
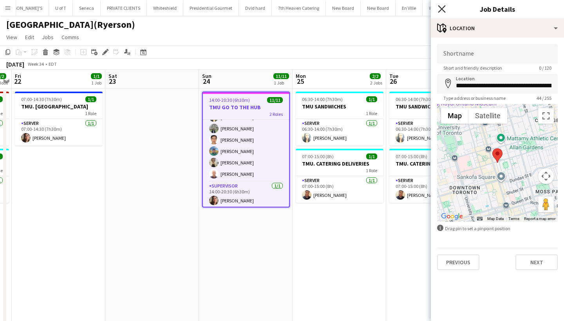
click at [440, 8] on icon at bounding box center [441, 8] width 7 height 7
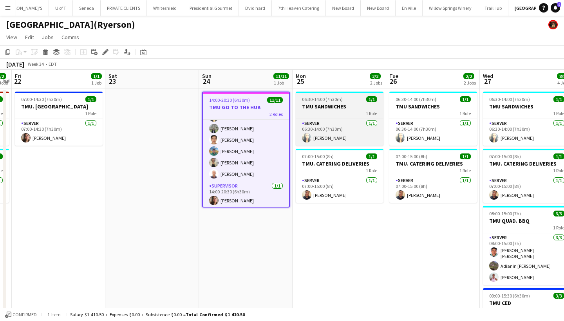
click at [345, 103] on h3 "TMU SANDWICHES" at bounding box center [339, 106] width 88 height 7
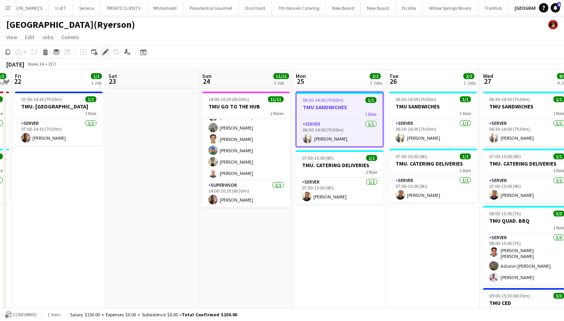
click at [105, 52] on icon at bounding box center [105, 52] width 4 height 4
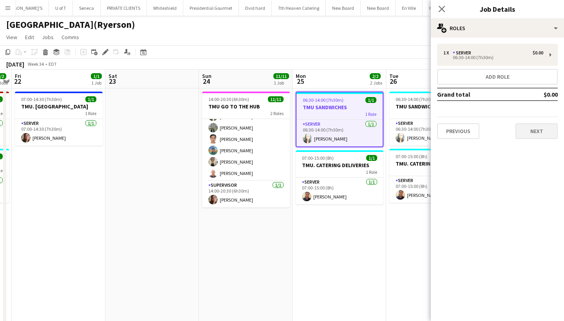
click at [535, 135] on button "Next" at bounding box center [536, 131] width 42 height 16
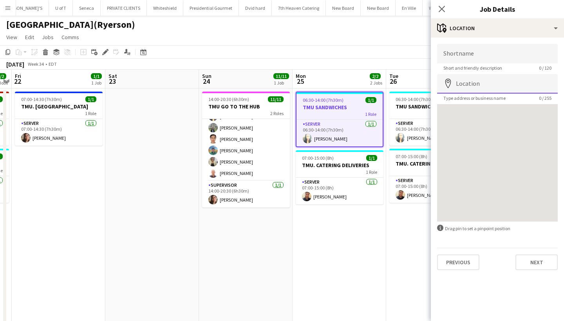
click at [479, 81] on input "Location" at bounding box center [497, 84] width 121 height 20
type input "**********"
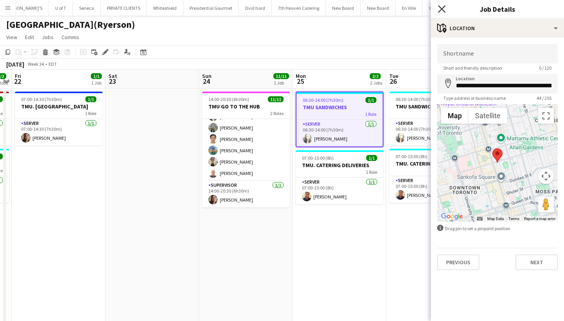
click at [443, 7] on icon "Close pop-in" at bounding box center [441, 8] width 7 height 7
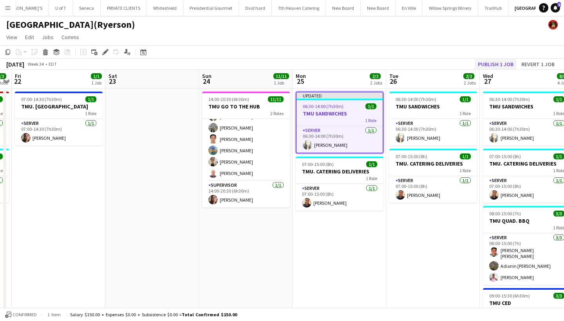
click at [490, 63] on button "Publish 1 job" at bounding box center [495, 64] width 42 height 10
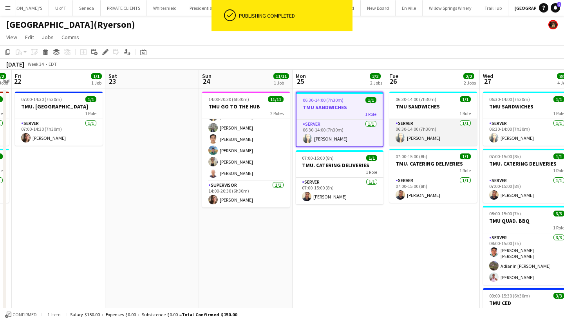
click at [446, 138] on app-card-role "SERVER 1/1 06:30-14:00 (7h30m) Betty Vera" at bounding box center [433, 132] width 88 height 27
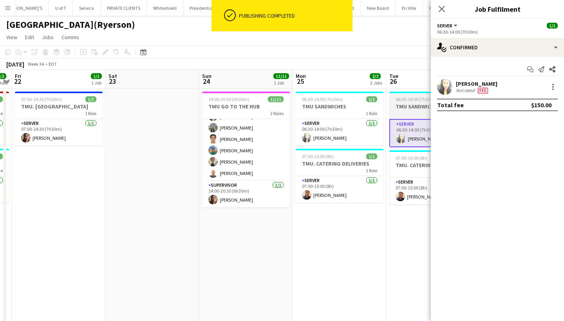
click at [418, 112] on div "1 Role" at bounding box center [433, 113] width 88 height 6
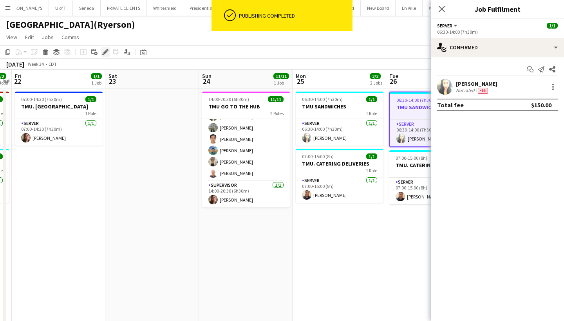
click at [103, 54] on icon at bounding box center [103, 54] width 2 height 2
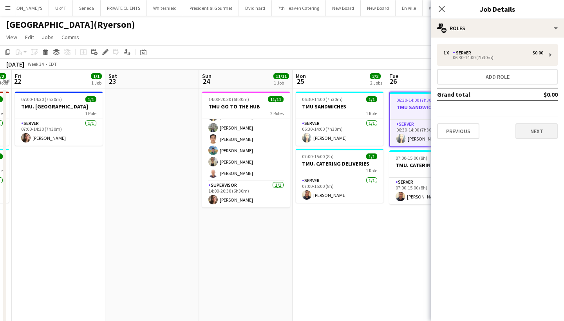
click at [541, 134] on button "Next" at bounding box center [536, 131] width 42 height 16
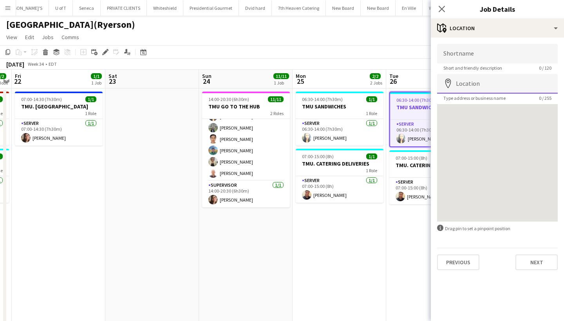
click at [488, 82] on input "Location" at bounding box center [497, 84] width 121 height 20
type input "**********"
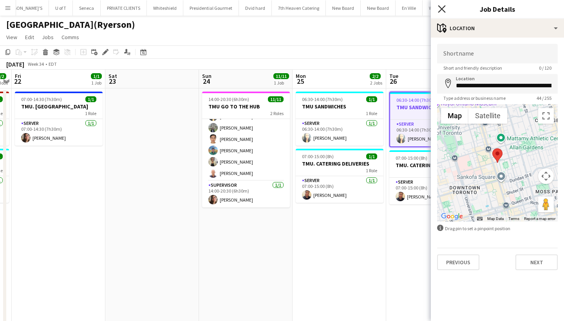
click at [441, 8] on icon "Close pop-in" at bounding box center [441, 8] width 7 height 7
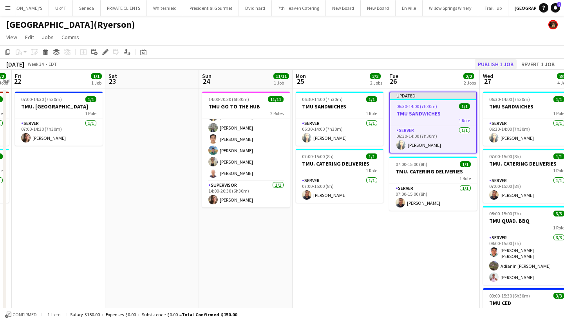
click at [492, 60] on button "Publish 1 job" at bounding box center [495, 64] width 42 height 10
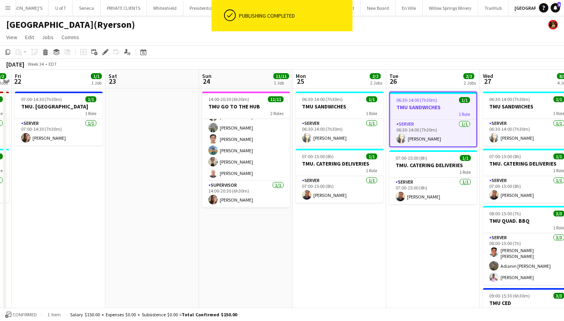
click at [355, 223] on app-date-cell "06:30-14:00 (7h30m) 1/1 TMU SANDWICHES 1 Role SERVER 1/1 06:30-14:00 (7h30m) Be…" at bounding box center [339, 245] width 94 height 314
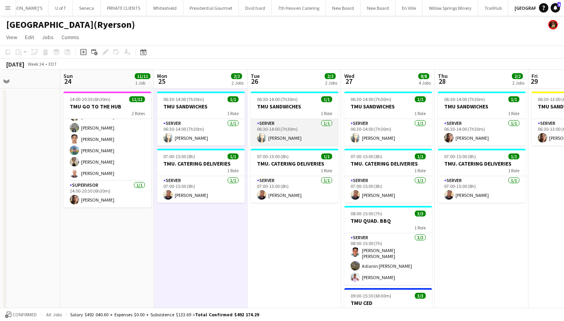
scroll to position [0, 223]
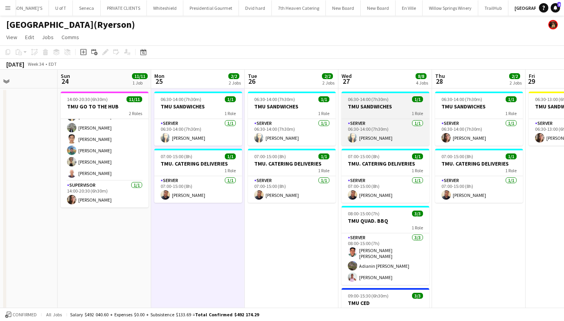
click at [395, 113] on div "1 Role" at bounding box center [385, 113] width 88 height 6
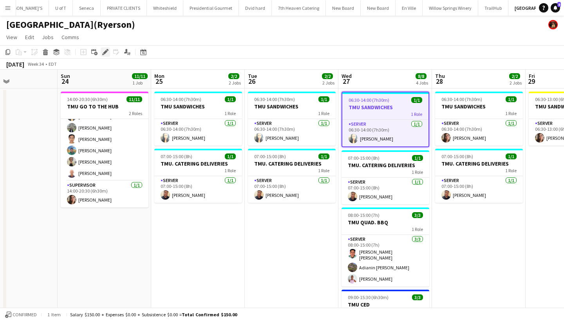
click at [106, 54] on icon "Edit" at bounding box center [105, 52] width 6 height 6
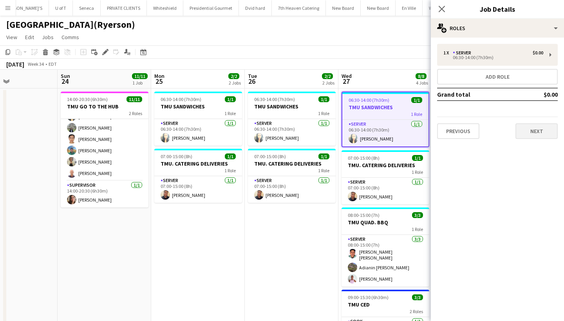
click at [542, 133] on button "Next" at bounding box center [536, 131] width 42 height 16
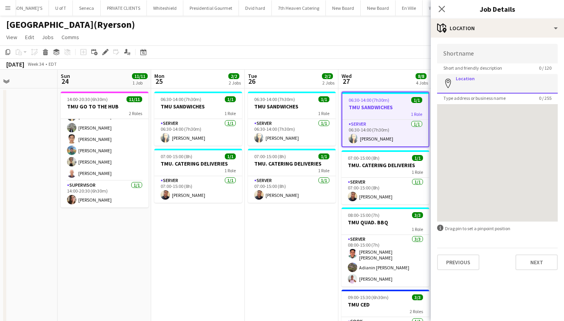
click at [499, 84] on input "Location" at bounding box center [497, 84] width 121 height 20
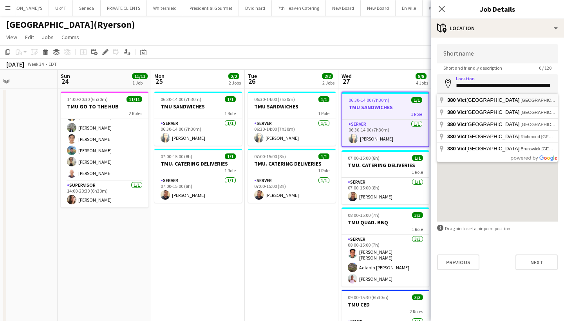
type input "**********"
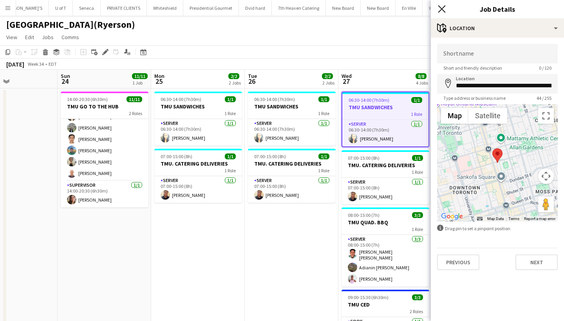
click at [442, 8] on icon at bounding box center [441, 8] width 7 height 7
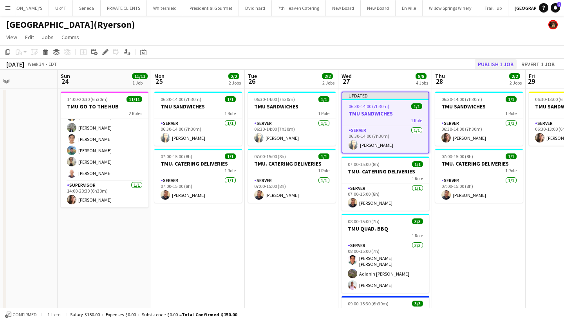
click at [500, 62] on button "Publish 1 job" at bounding box center [495, 64] width 42 height 10
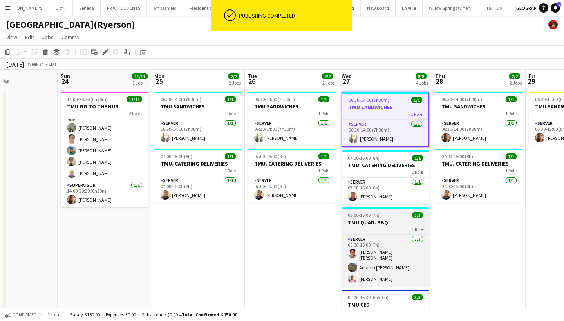
click at [392, 224] on h3 "TMU QUAD. BBQ" at bounding box center [385, 222] width 88 height 7
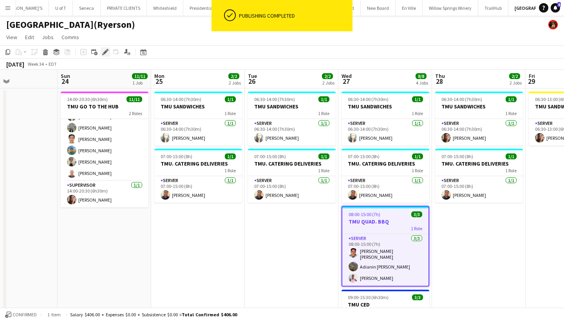
click at [104, 53] on icon at bounding box center [105, 52] width 4 height 4
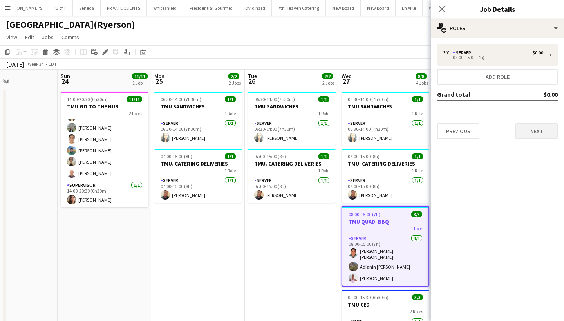
click at [525, 131] on button "Next" at bounding box center [536, 131] width 42 height 16
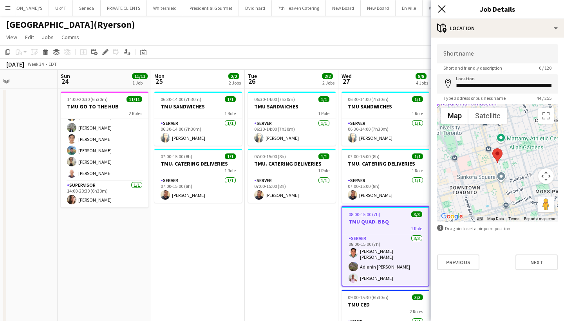
click at [441, 6] on icon "Close pop-in" at bounding box center [441, 8] width 7 height 7
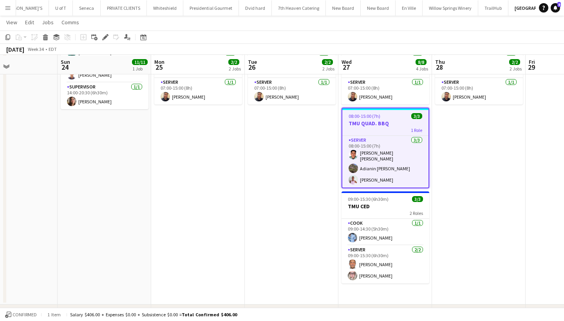
scroll to position [98, 0]
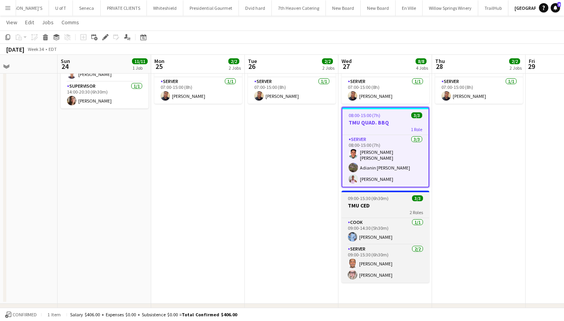
click at [386, 204] on h3 "TMU CED" at bounding box center [385, 205] width 88 height 7
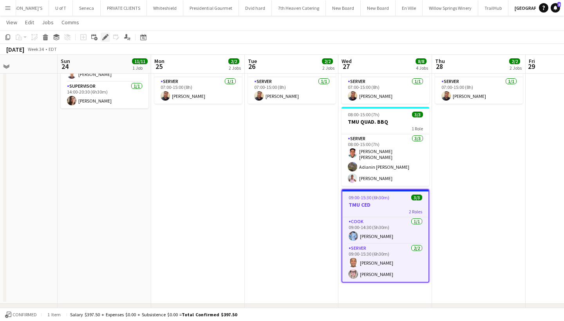
click at [105, 33] on div "Edit" at bounding box center [105, 36] width 9 height 9
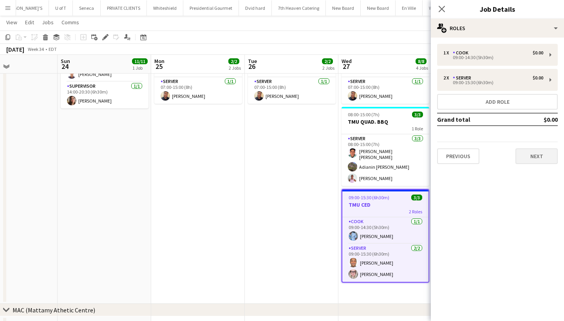
click at [532, 161] on button "Next" at bounding box center [536, 156] width 42 height 16
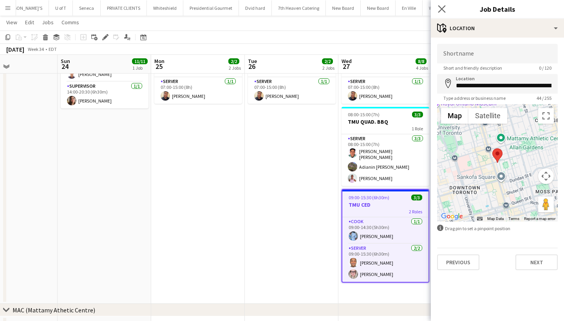
click at [438, 6] on app-icon "Close pop-in" at bounding box center [441, 9] width 11 height 11
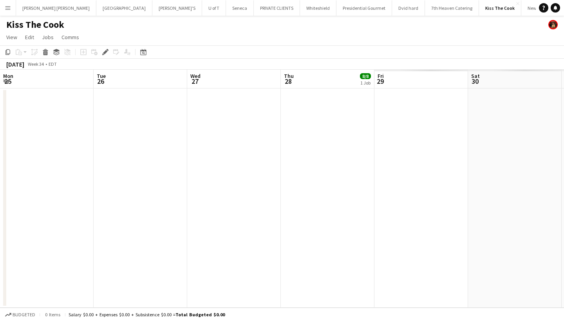
scroll to position [0, 269]
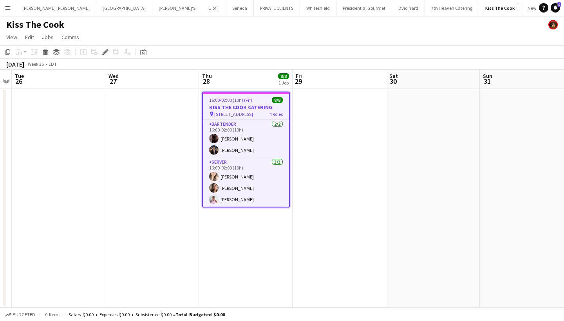
click at [245, 110] on h3 "KISS THE COOK CATERING" at bounding box center [246, 107] width 86 height 7
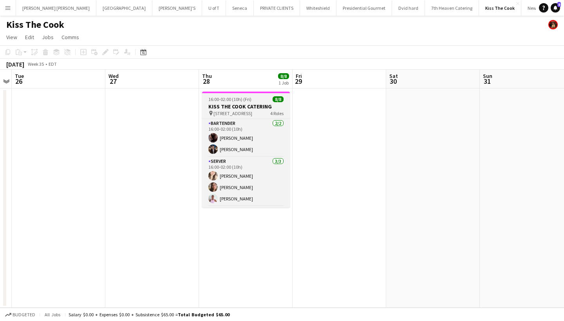
click at [245, 110] on h3 "KISS THE COOK CATERING" at bounding box center [246, 106] width 88 height 7
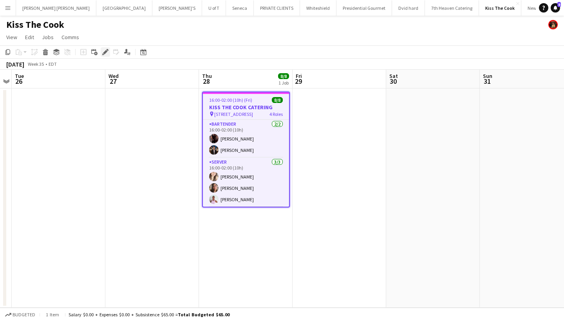
click at [106, 53] on icon "Edit" at bounding box center [105, 52] width 6 height 6
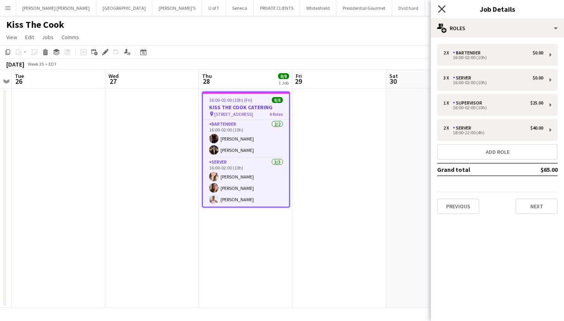
click at [441, 6] on icon "Close pop-in" at bounding box center [441, 8] width 7 height 7
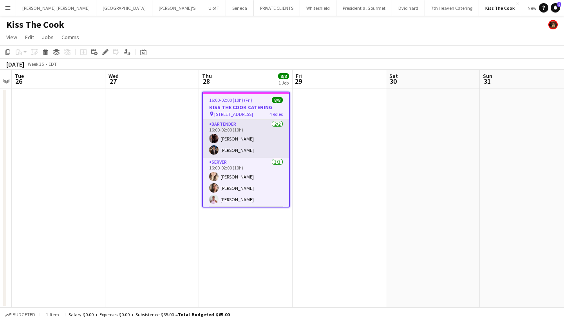
click at [259, 140] on app-card-role "BARTENDER [DATE] 16:00-02:00 (10h) [PERSON_NAME] [PERSON_NAME]" at bounding box center [246, 139] width 86 height 38
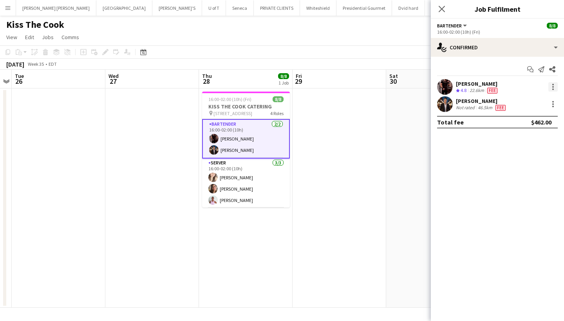
click at [551, 87] on div at bounding box center [552, 86] width 9 height 9
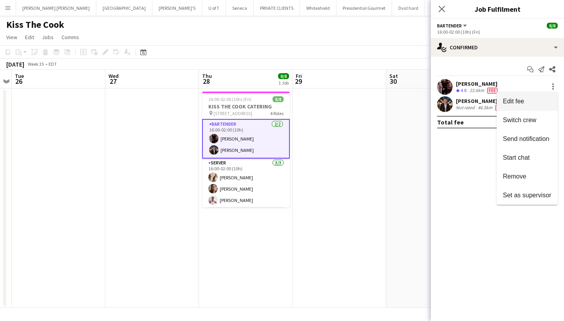
click at [535, 101] on span "Edit fee" at bounding box center [527, 101] width 49 height 7
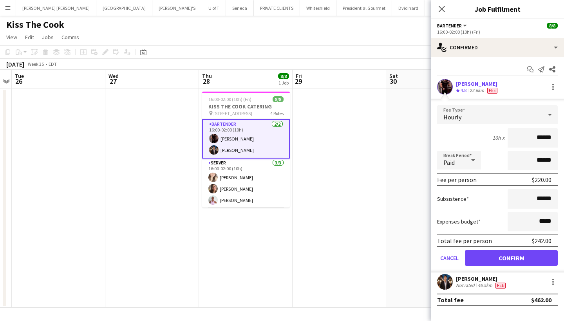
scroll to position [0, 0]
click at [555, 281] on div at bounding box center [552, 281] width 9 height 9
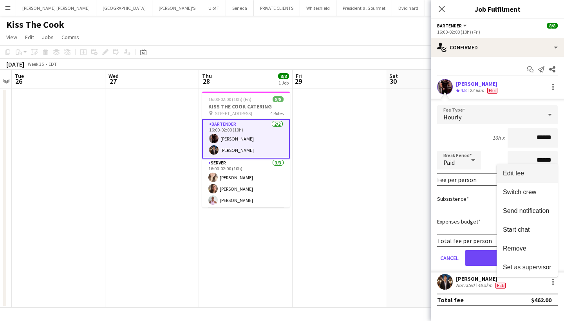
click at [514, 177] on span "Edit fee" at bounding box center [513, 173] width 21 height 7
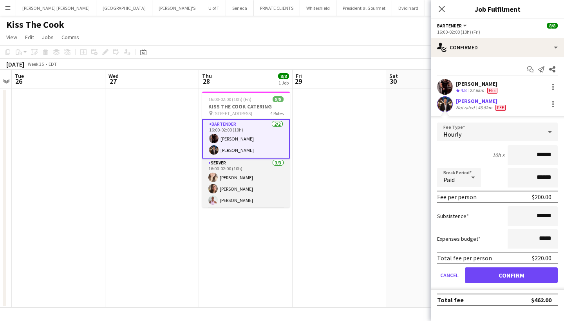
click at [255, 188] on app-card-role "SERVER [DATE] 16:00-02:00 (10h) [PERSON_NAME] [PERSON_NAME] [PERSON_NAME] [PERS…" at bounding box center [246, 183] width 88 height 49
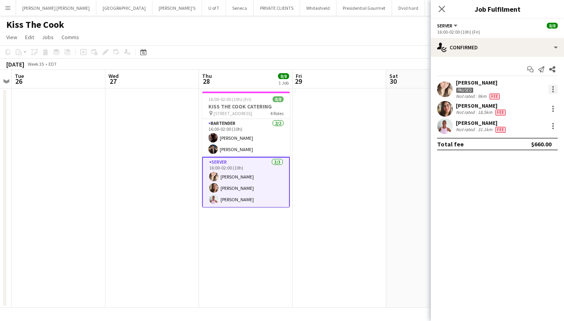
click at [550, 90] on div at bounding box center [552, 89] width 9 height 9
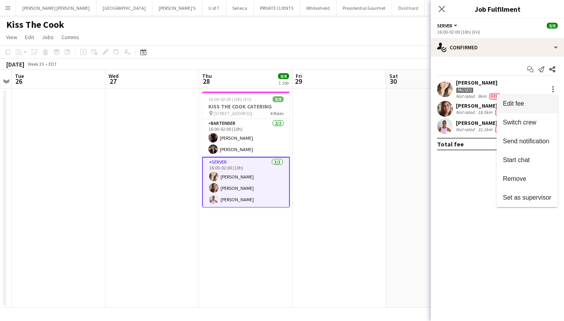
click at [534, 103] on span "Edit fee" at bounding box center [527, 103] width 49 height 7
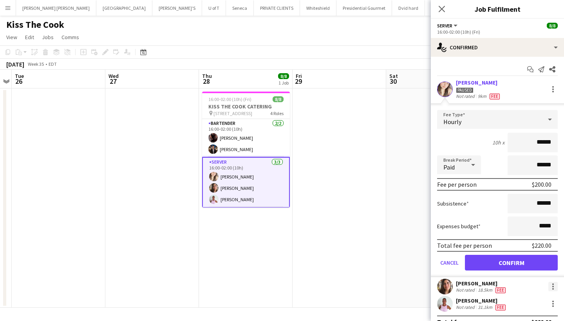
click at [553, 286] on div at bounding box center [553, 287] width 2 height 2
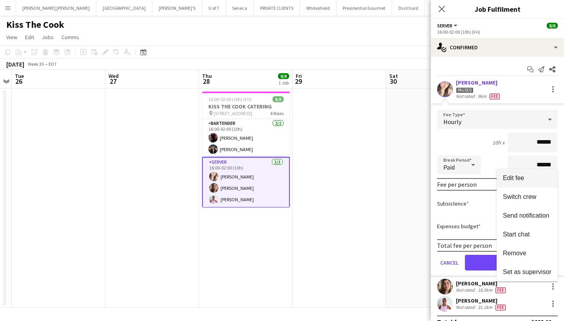
click at [440, 9] on div at bounding box center [282, 160] width 564 height 321
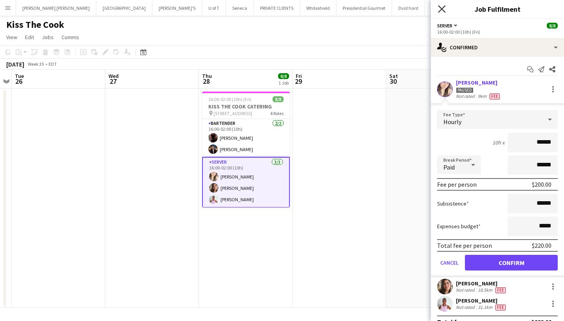
click at [440, 9] on icon "Close pop-in" at bounding box center [441, 8] width 7 height 7
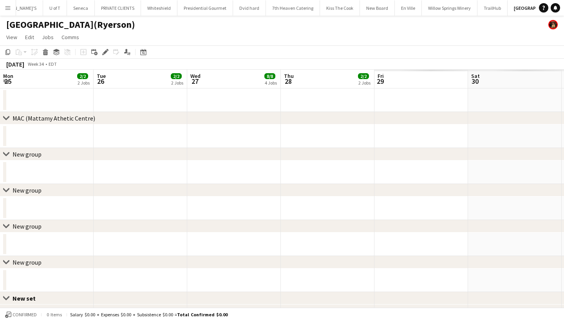
scroll to position [0, 269]
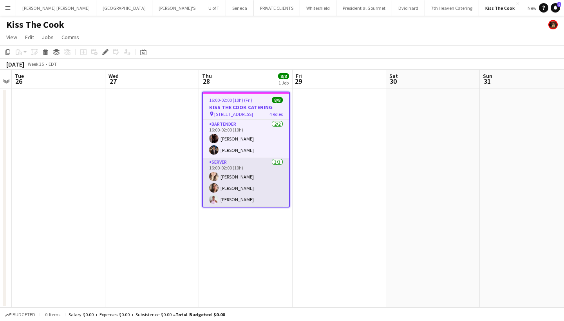
click at [265, 188] on app-card-role "SERVER [DATE] 16:00-02:00 (10h) [PERSON_NAME] [PERSON_NAME] [PERSON_NAME] [PERS…" at bounding box center [246, 182] width 86 height 49
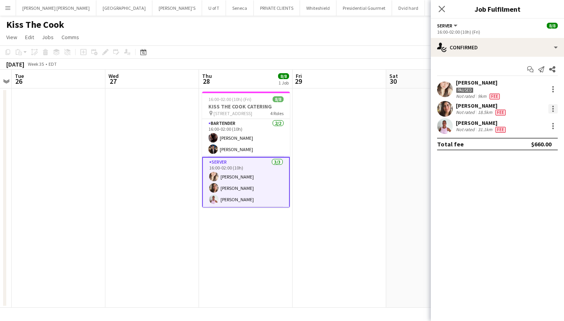
click at [555, 109] on div at bounding box center [552, 108] width 9 height 9
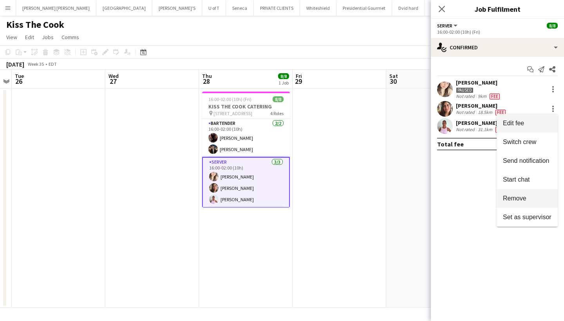
click at [526, 196] on span "Remove" at bounding box center [514, 198] width 23 height 7
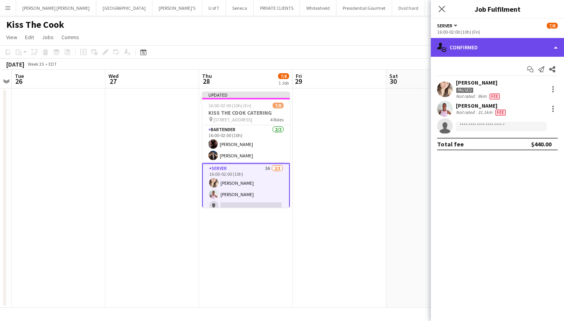
click at [483, 47] on div "single-neutral-actions-check-2 Confirmed" at bounding box center [497, 47] width 133 height 19
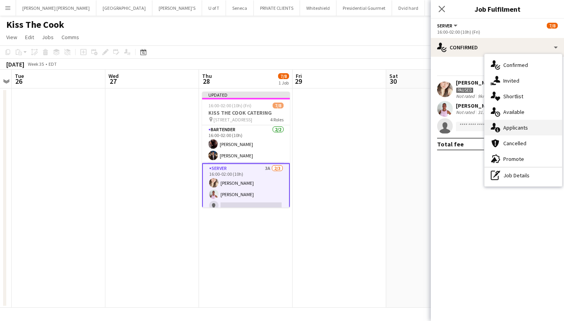
click at [515, 123] on div "single-neutral-actions-information Applicants" at bounding box center [522, 128] width 77 height 16
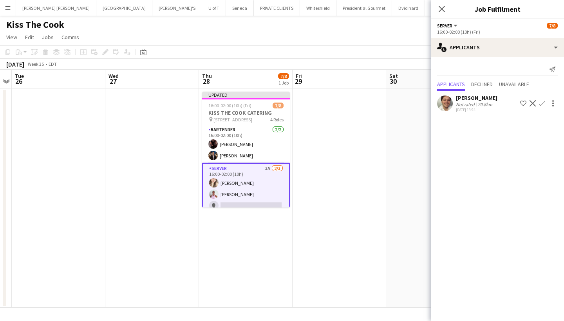
click at [541, 102] on app-icon "Confirm" at bounding box center [542, 103] width 6 height 6
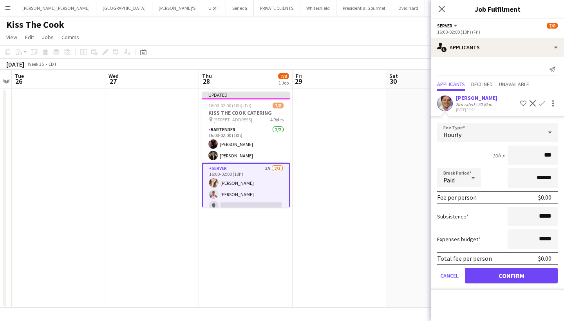
type input "**"
type input "***"
click at [488, 277] on button "Confirm" at bounding box center [511, 276] width 93 height 16
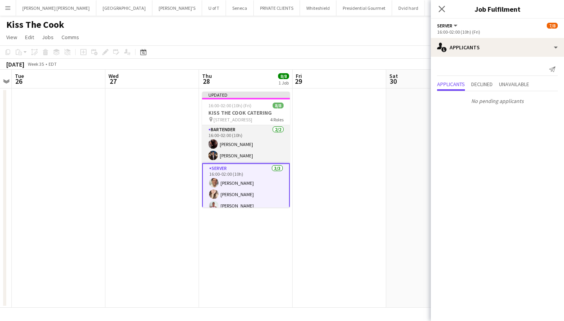
click at [247, 150] on app-card-role "BARTENDER 2/2 16:00-02:00 (10h) Joseph Ernesto Carlos Perez" at bounding box center [246, 144] width 88 height 38
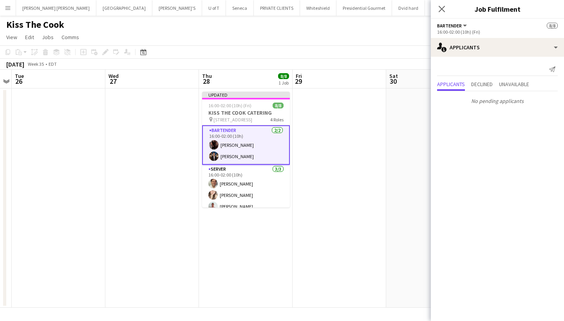
click at [256, 144] on app-card-role "BARTENDER 2/2 16:00-02:00 (10h) Joseph Ernesto Carlos Perez" at bounding box center [246, 145] width 88 height 40
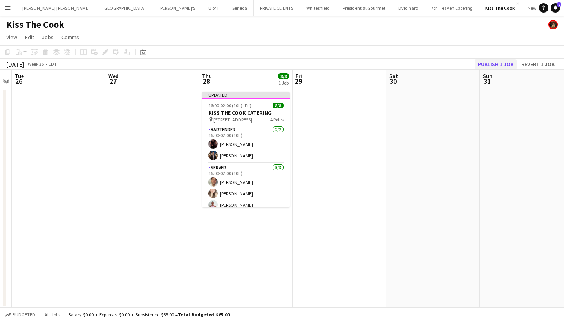
click at [504, 61] on button "Publish 1 job" at bounding box center [495, 64] width 42 height 10
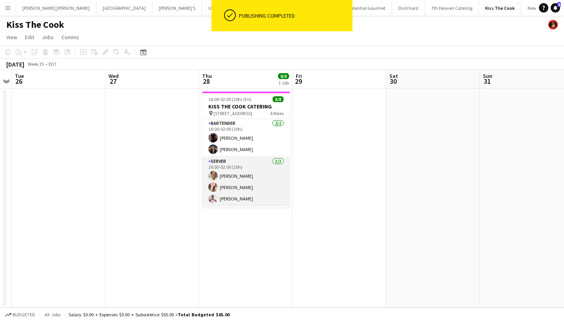
click at [258, 172] on app-card-role "SERVER 3/3 16:00-02:00 (10h) Axel Cano Dayanis Garcia Aguiar Vicky Stimac" at bounding box center [246, 181] width 88 height 49
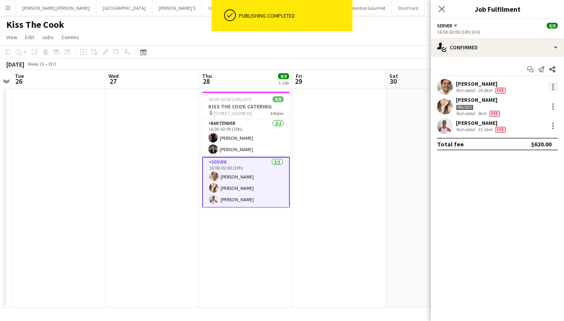
click at [554, 86] on div at bounding box center [552, 86] width 9 height 9
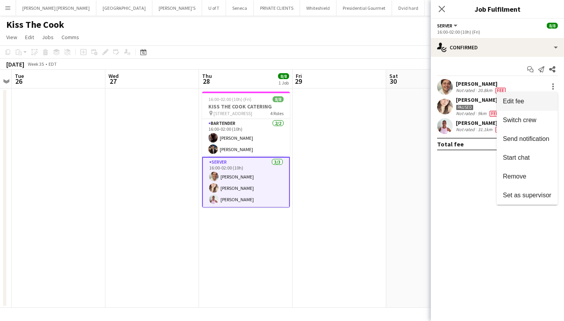
click at [531, 103] on span "Edit fee" at bounding box center [527, 101] width 49 height 7
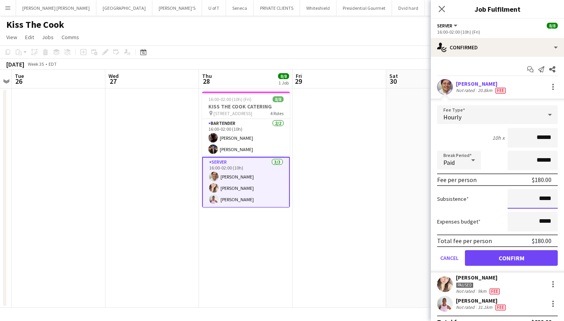
click at [555, 200] on input "*****" at bounding box center [532, 199] width 50 height 20
type input "**"
type input "***"
click at [503, 256] on button "Confirm" at bounding box center [511, 258] width 93 height 16
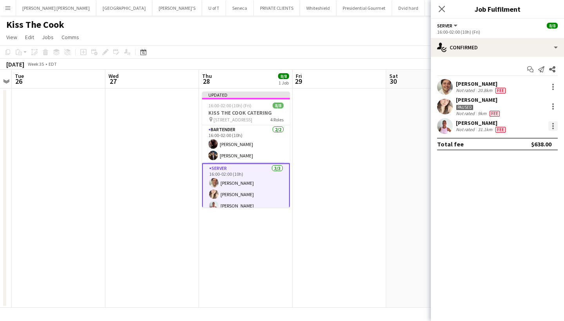
click at [555, 125] on div at bounding box center [552, 125] width 9 height 9
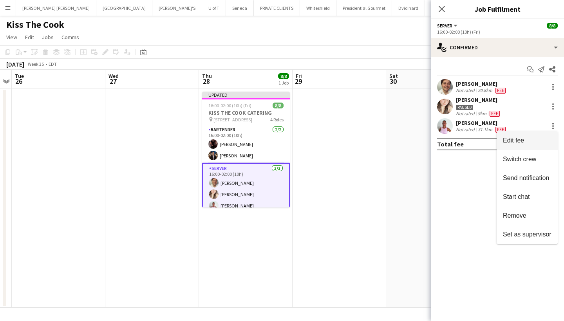
click at [540, 131] on button "Edit fee" at bounding box center [526, 140] width 61 height 19
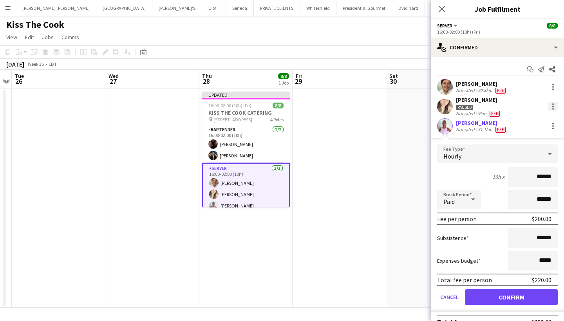
click at [553, 108] on div at bounding box center [552, 106] width 9 height 9
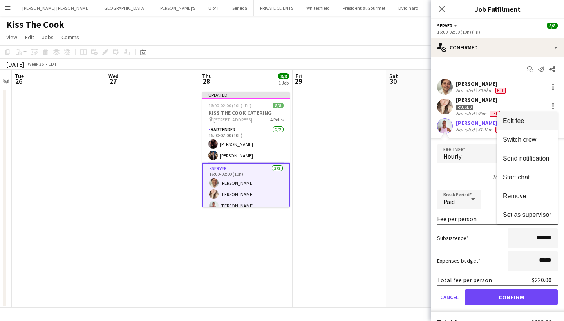
click at [540, 115] on button "Edit fee" at bounding box center [526, 121] width 61 height 19
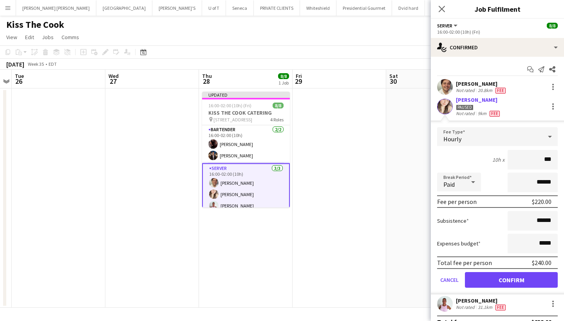
type input "***"
click at [554, 221] on input "******" at bounding box center [532, 221] width 50 height 20
type input "***"
click at [507, 276] on button "Confirm" at bounding box center [511, 280] width 93 height 16
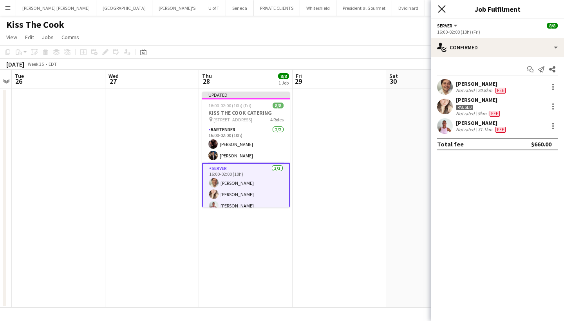
click at [443, 5] on icon "Close pop-in" at bounding box center [441, 8] width 7 height 7
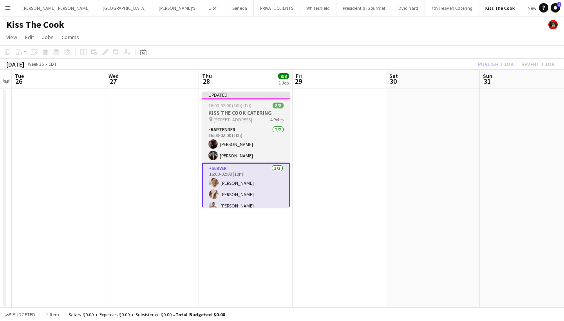
click at [245, 109] on app-job-card "Updated 16:00-02:00 (10h) (Fri) 8/8 KISS THE COOK CATERING pin 130 0LD KINSTON …" at bounding box center [246, 150] width 88 height 116
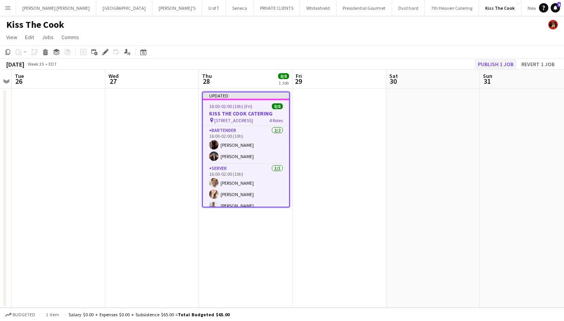
click at [494, 63] on button "Publish 1 job" at bounding box center [495, 64] width 42 height 10
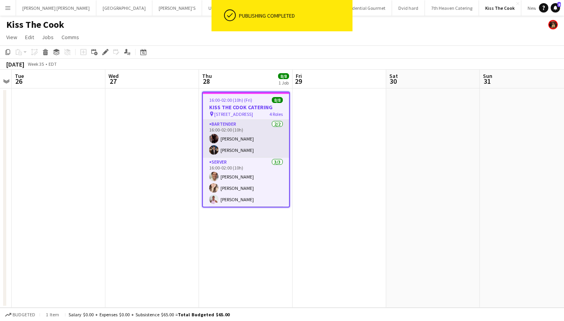
click at [248, 135] on app-card-role "BARTENDER 2/2 16:00-02:00 (10h) Joseph Ernesto Carlos Perez" at bounding box center [246, 139] width 86 height 38
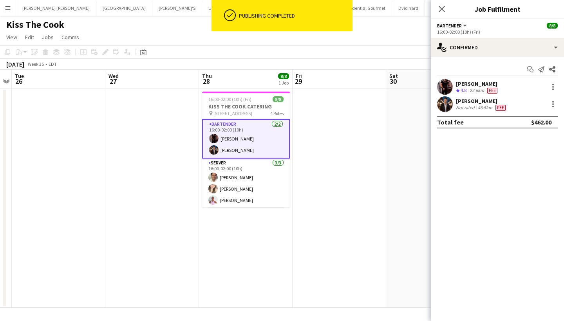
click at [548, 86] on div at bounding box center [551, 86] width 11 height 9
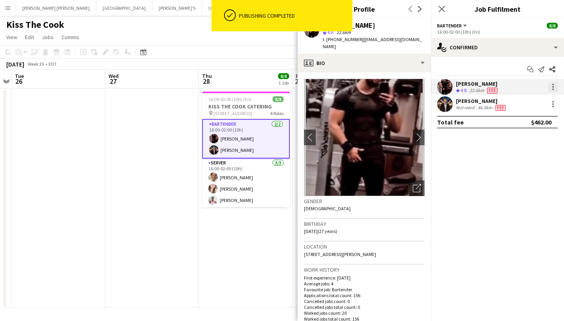
click at [552, 87] on div at bounding box center [553, 87] width 2 height 2
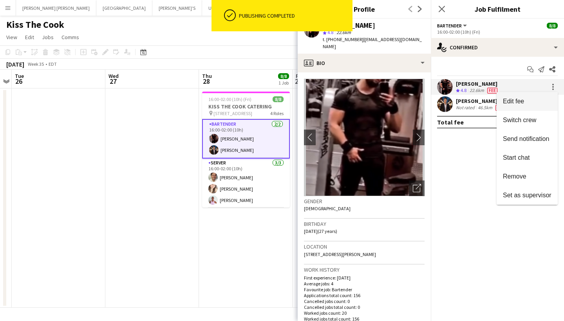
click at [527, 101] on span "Edit fee" at bounding box center [527, 101] width 49 height 7
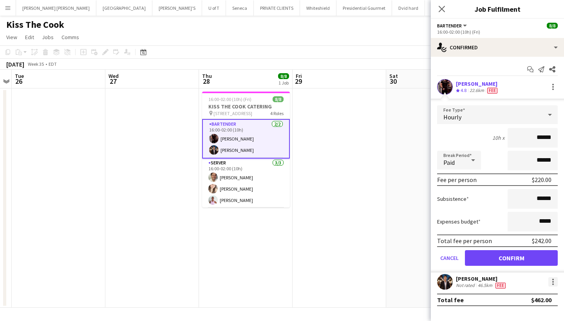
click at [550, 284] on div at bounding box center [552, 281] width 9 height 9
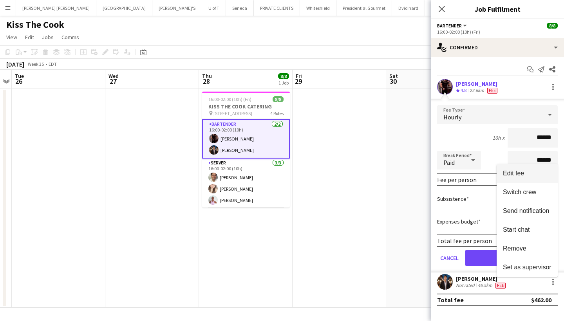
click at [524, 169] on button "Edit fee" at bounding box center [526, 173] width 61 height 19
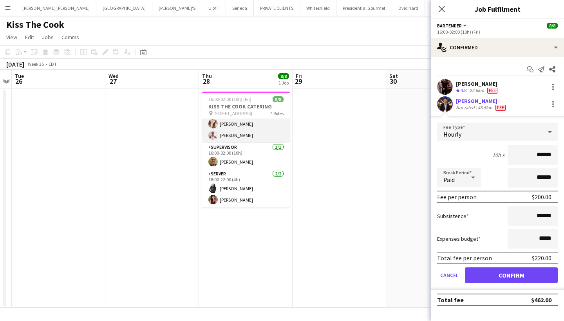
scroll to position [65, 0]
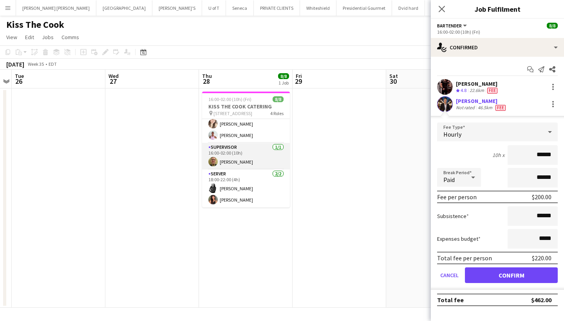
click at [256, 163] on app-card-role "SUPERVISOR 1/1 16:00-02:00 (10h) Ryan Rieck" at bounding box center [246, 156] width 88 height 27
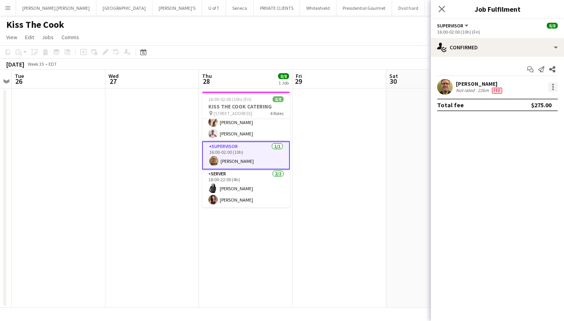
click at [553, 88] on div at bounding box center [553, 89] width 2 height 2
click at [537, 101] on span "Edit fee" at bounding box center [527, 101] width 49 height 7
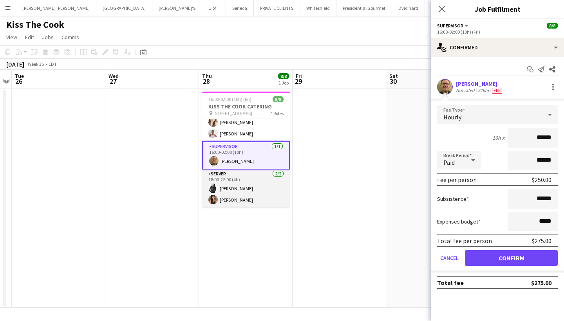
click at [247, 195] on app-card-role "SERVER 2/2 18:00-22:00 (4h) Perla Aquino Mabel Aquino" at bounding box center [246, 188] width 88 height 38
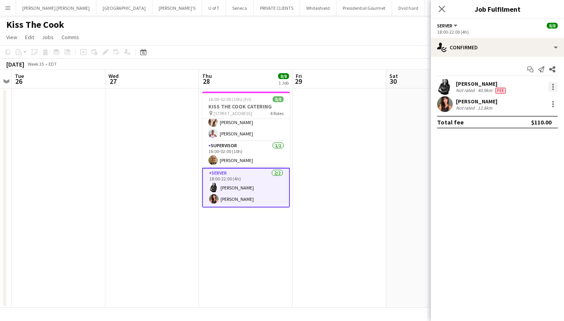
click at [550, 88] on div at bounding box center [552, 86] width 9 height 9
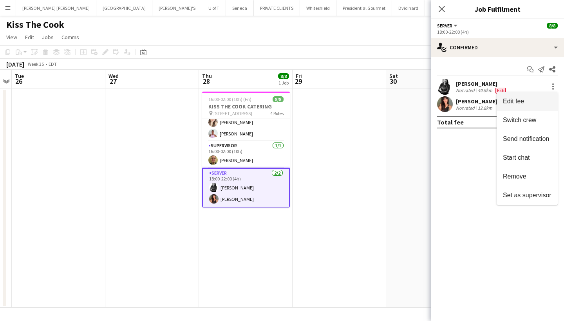
click at [532, 97] on button "Edit fee" at bounding box center [526, 101] width 61 height 19
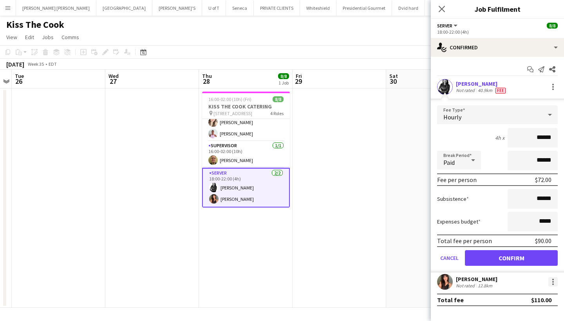
click at [551, 282] on div at bounding box center [552, 281] width 9 height 9
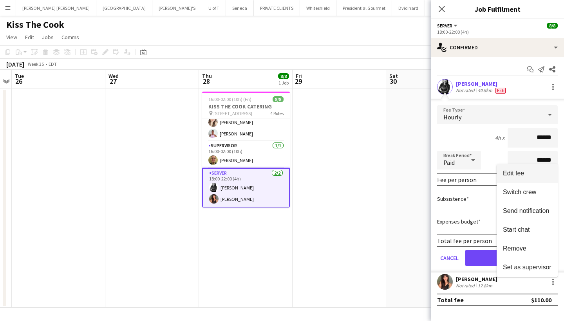
click at [524, 173] on span "Edit fee" at bounding box center [513, 173] width 21 height 7
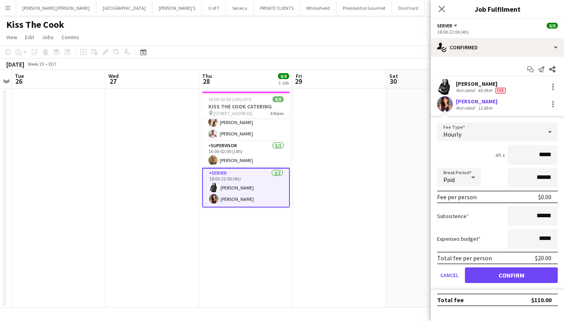
click at [540, 155] on input "*****" at bounding box center [532, 155] width 50 height 20
type input "******"
click at [511, 271] on button "Confirm" at bounding box center [511, 275] width 93 height 16
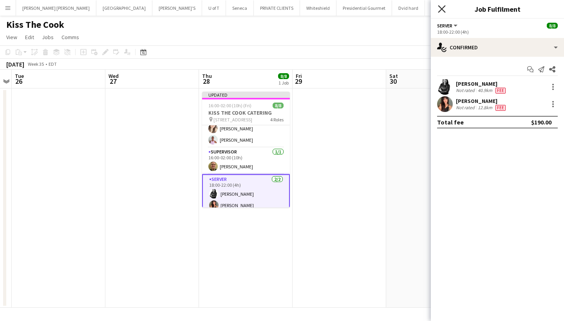
click at [441, 6] on icon "Close pop-in" at bounding box center [441, 8] width 7 height 7
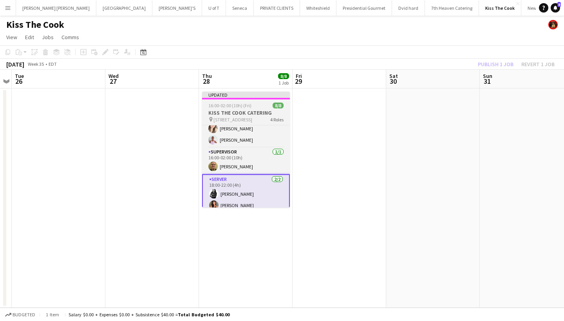
click at [248, 109] on h3 "KISS THE COOK CATERING" at bounding box center [246, 112] width 88 height 7
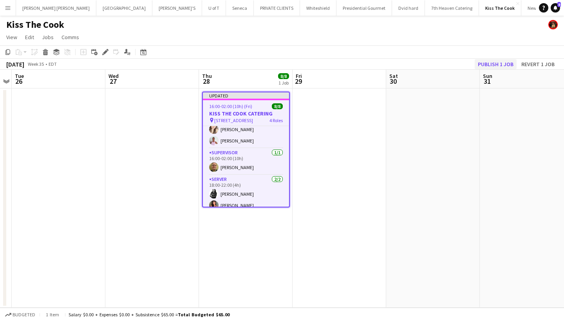
click at [501, 63] on button "Publish 1 job" at bounding box center [495, 64] width 42 height 10
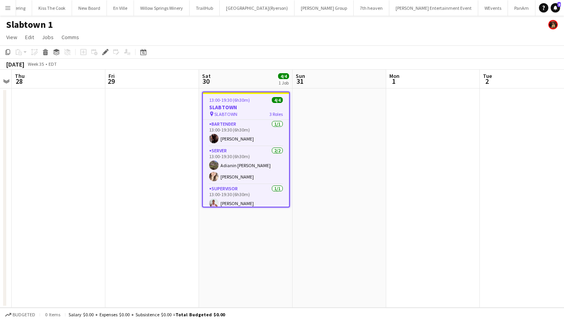
click at [255, 112] on div "pin SLABTOWN 3 Roles" at bounding box center [246, 114] width 86 height 6
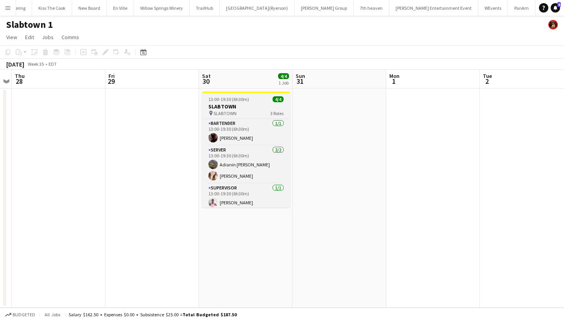
click at [255, 112] on div "pin SLABTOWN 3 Roles" at bounding box center [246, 113] width 88 height 6
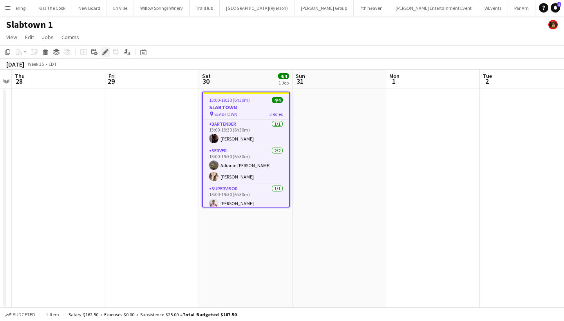
click at [104, 53] on icon at bounding box center [105, 52] width 4 height 4
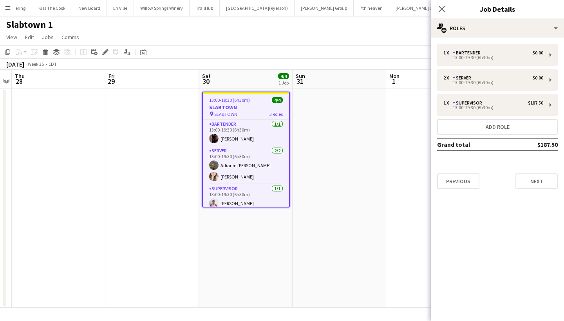
click at [261, 98] on div "13:00-19:30 (6h30m) 4/4" at bounding box center [246, 100] width 86 height 6
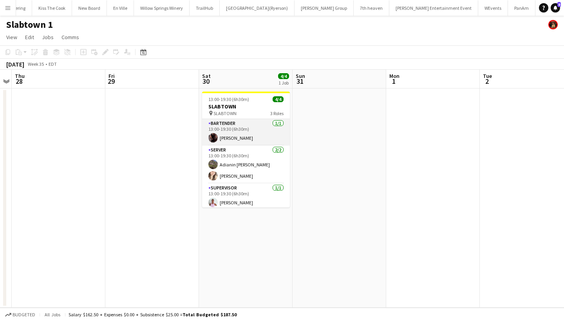
click at [256, 137] on app-card-role "BARTENDER 1/1 13:00-19:30 (6h30m) Joseph Ernesto" at bounding box center [246, 132] width 88 height 27
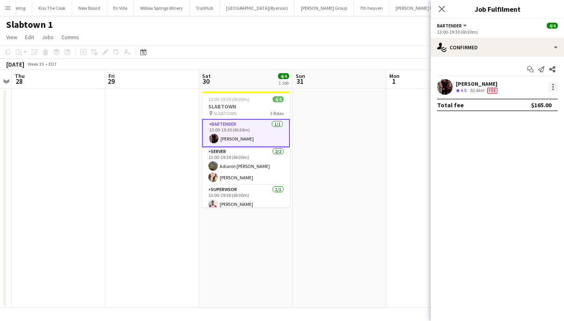
click at [552, 88] on div at bounding box center [552, 86] width 9 height 9
click at [533, 103] on span "Edit fee" at bounding box center [527, 101] width 49 height 7
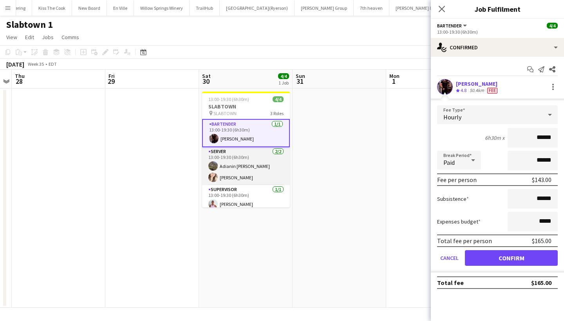
click at [247, 171] on app-card-role "SERVER 2/2 13:00-19:30 (6h30m) Adianin Leon Dayanis Garcia Aguiar" at bounding box center [246, 166] width 88 height 38
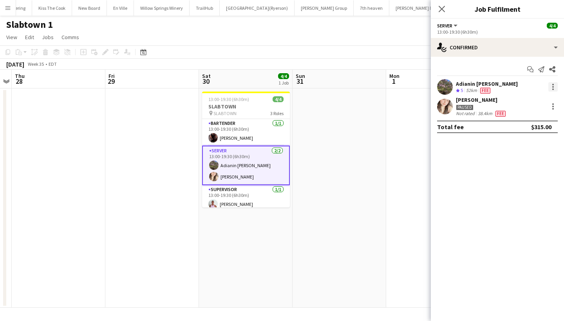
click at [549, 83] on div at bounding box center [552, 86] width 9 height 9
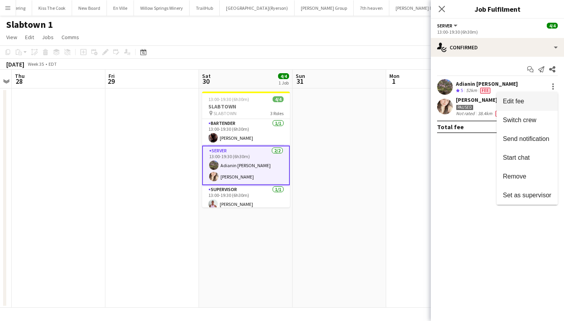
click at [531, 99] on span "Edit fee" at bounding box center [527, 101] width 49 height 7
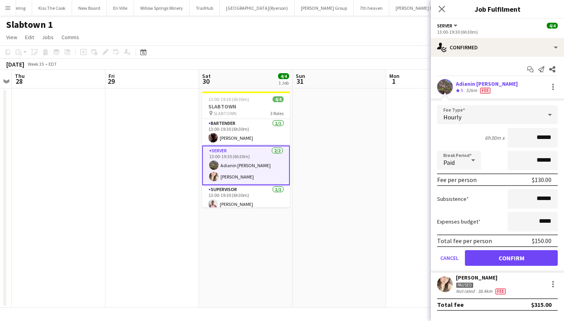
click at [259, 179] on app-card-role "SERVER 2/2 13:00-19:30 (6h30m) Adianin Leon Dayanis Garcia Aguiar" at bounding box center [246, 166] width 88 height 40
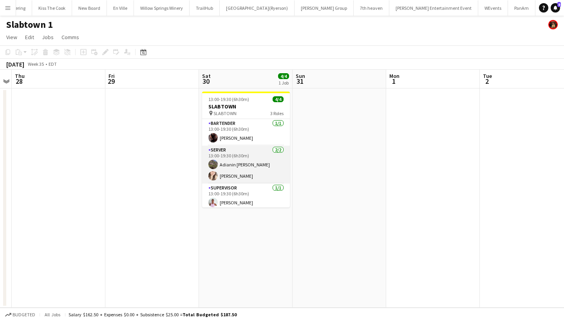
click at [259, 179] on app-card-role "SERVER 2/2 13:00-19:30 (6h30m) Adianin Leon Dayanis Garcia Aguiar" at bounding box center [246, 165] width 88 height 38
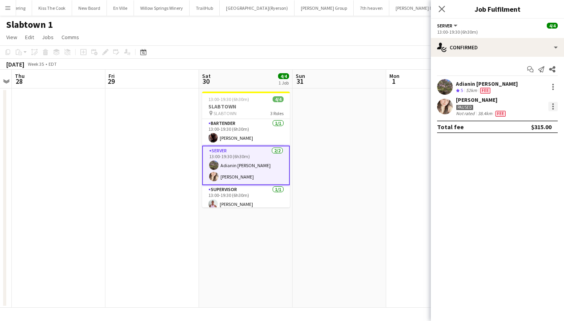
click at [553, 107] on div at bounding box center [552, 106] width 9 height 9
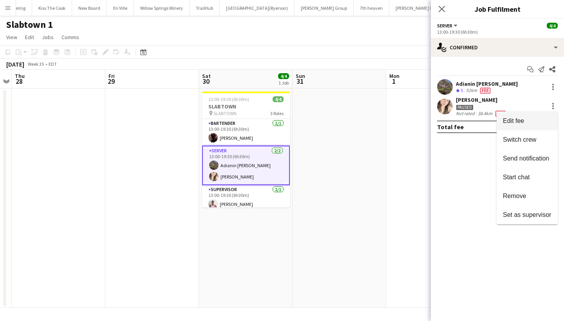
click at [533, 118] on span "Edit fee" at bounding box center [527, 120] width 49 height 7
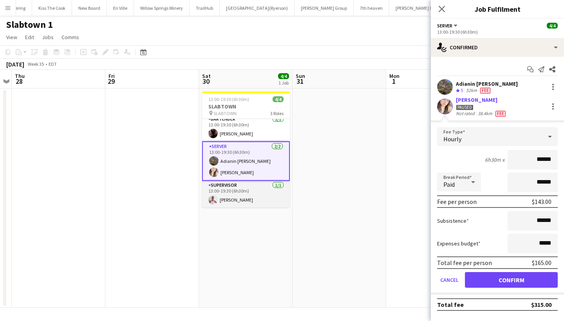
scroll to position [4, 0]
click at [255, 197] on app-card-role "SUPERVISOR 1/1 13:00-19:30 (6h30m) Vicky Stimac" at bounding box center [246, 194] width 88 height 27
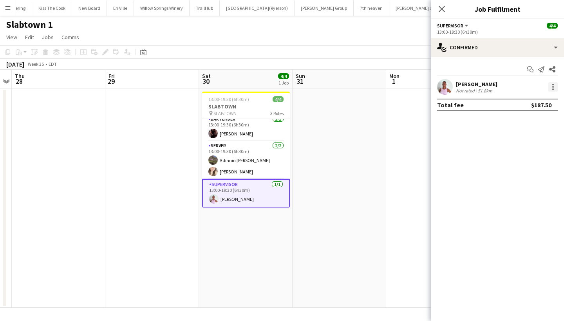
click at [553, 85] on div at bounding box center [552, 86] width 9 height 9
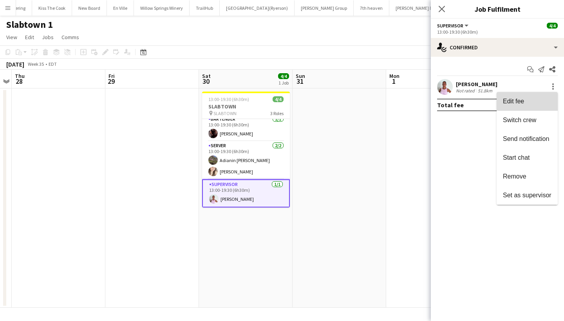
click at [528, 101] on span "Edit fee" at bounding box center [527, 101] width 49 height 7
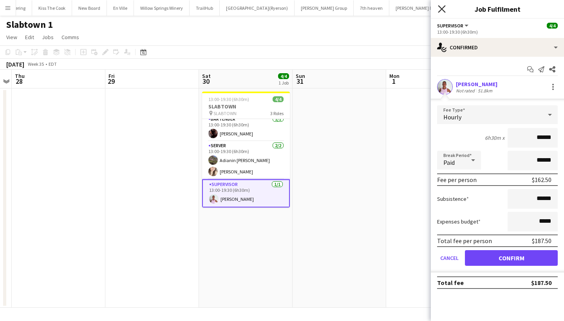
click at [442, 5] on icon "Close pop-in" at bounding box center [441, 8] width 7 height 7
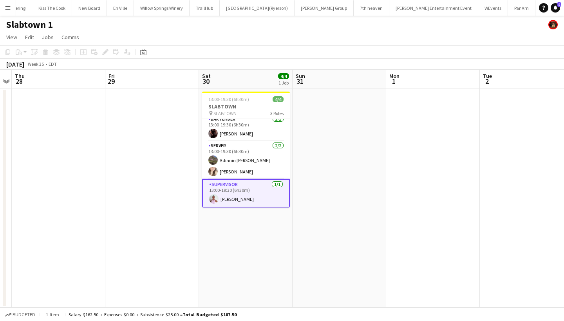
click at [6, 7] on app-icon "Menu" at bounding box center [8, 8] width 6 height 6
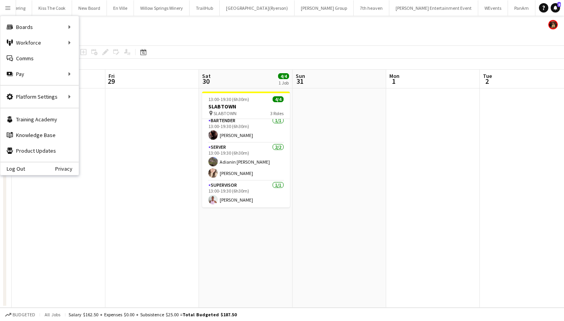
scroll to position [3, 0]
click at [107, 42] on link "All jobs" at bounding box center [118, 43] width 78 height 16
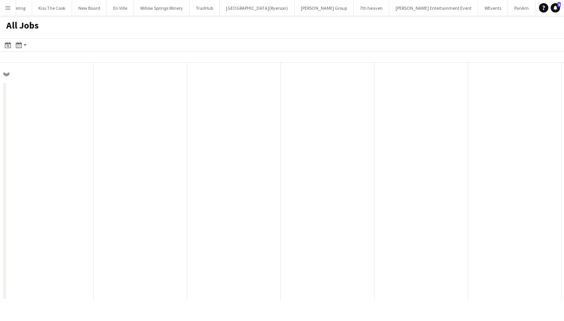
scroll to position [0, 187]
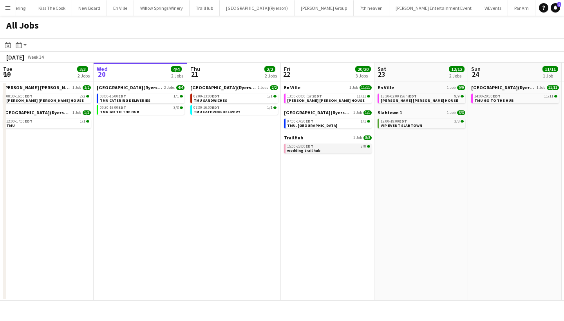
click at [324, 146] on div "15:00-23:00 EDT 8/8" at bounding box center [328, 146] width 83 height 4
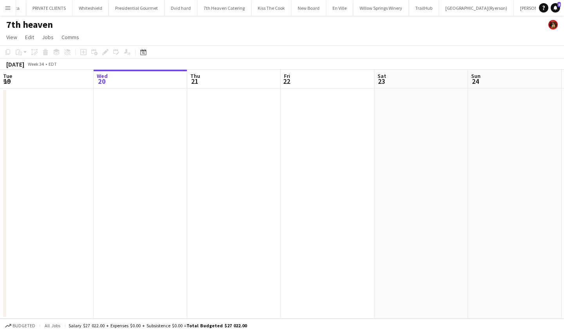
click at [3, 6] on button "Menu" at bounding box center [8, 8] width 16 height 16
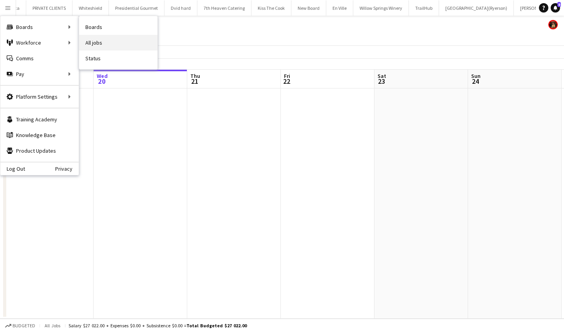
click at [105, 39] on link "All jobs" at bounding box center [118, 43] width 78 height 16
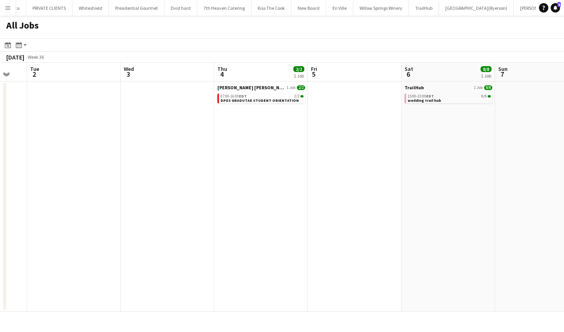
scroll to position [0, 348]
click at [438, 96] on div "15:00-23:00 EDT 8/8" at bounding box center [448, 96] width 83 height 4
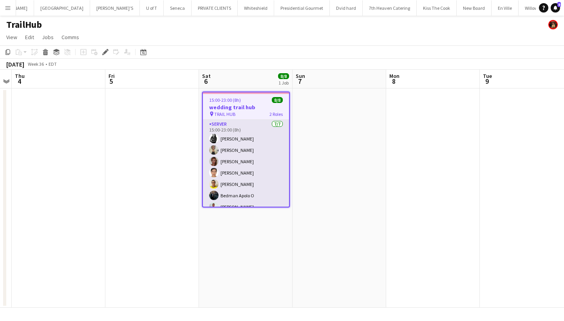
click at [265, 129] on app-card-role "SERVER [DATE] 15:00-23:00 (8h) [PERSON_NAME] [PERSON_NAME] [PERSON_NAME] [PERSO…" at bounding box center [246, 167] width 86 height 95
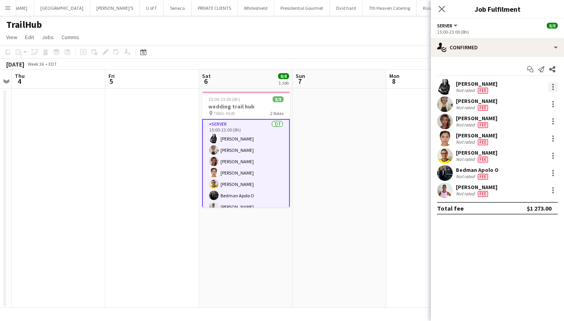
click at [553, 85] on div at bounding box center [553, 85] width 2 height 2
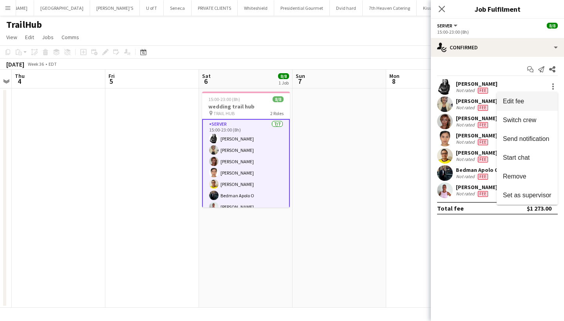
click at [545, 96] on button "Edit fee" at bounding box center [526, 101] width 61 height 19
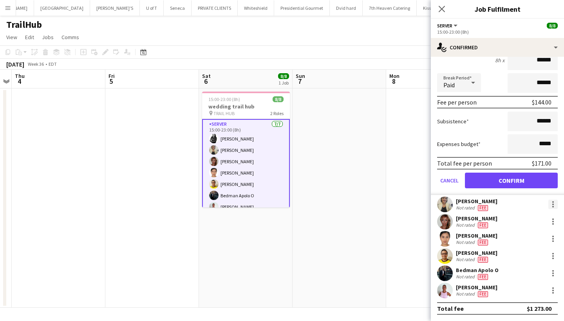
scroll to position [77, 0]
click at [555, 203] on div at bounding box center [552, 204] width 9 height 9
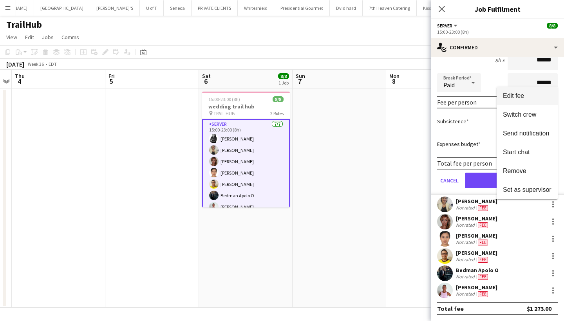
click at [521, 99] on span "Edit fee" at bounding box center [513, 95] width 21 height 7
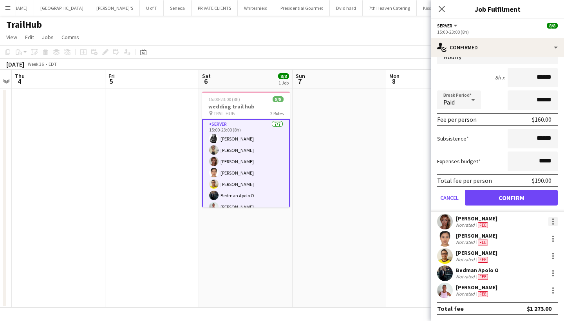
click at [555, 220] on div at bounding box center [552, 221] width 9 height 9
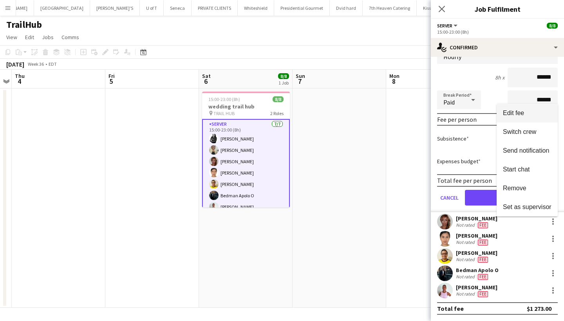
click at [520, 115] on span "Edit fee" at bounding box center [513, 113] width 21 height 7
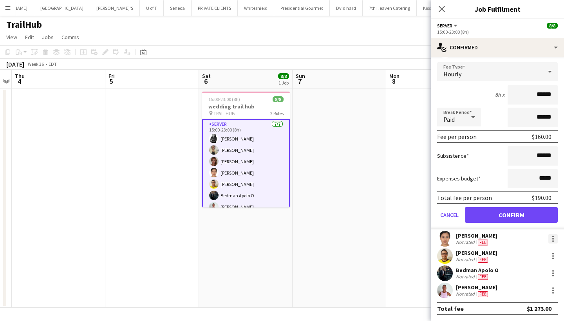
click at [553, 241] on div at bounding box center [553, 241] width 2 height 2
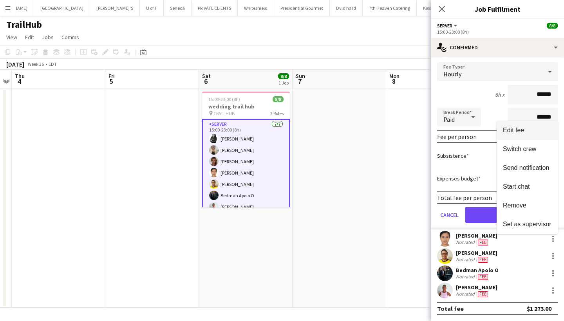
click at [524, 130] on span "Edit fee" at bounding box center [513, 130] width 21 height 7
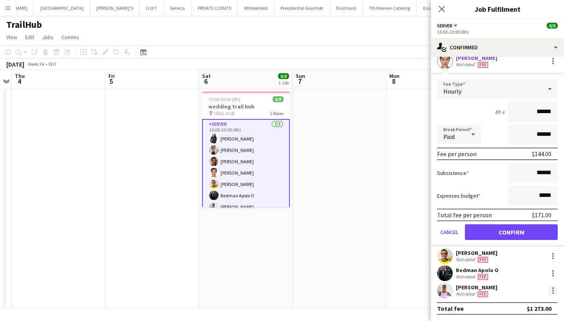
click at [548, 291] on div at bounding box center [552, 290] width 9 height 9
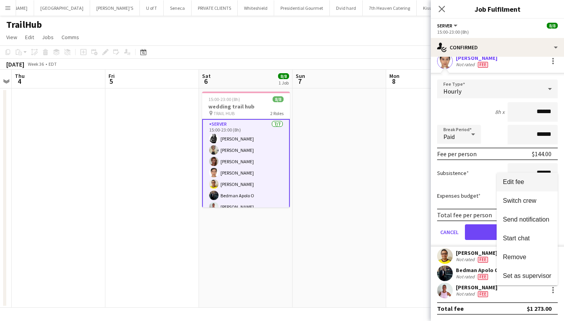
click at [521, 183] on span "Edit fee" at bounding box center [513, 181] width 21 height 7
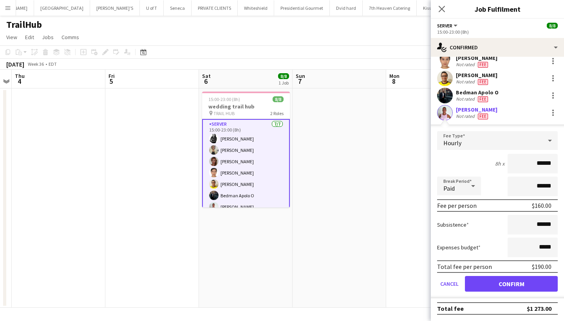
click at [8, 5] on app-icon "Menu" at bounding box center [8, 8] width 6 height 6
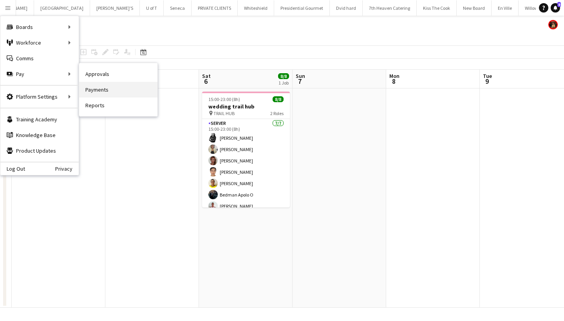
click at [112, 88] on link "Payments" at bounding box center [118, 90] width 78 height 16
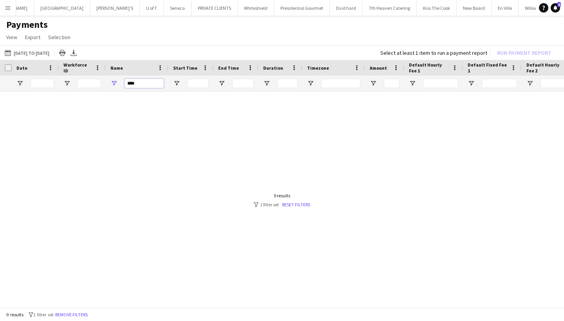
click at [153, 81] on input "****" at bounding box center [143, 83] width 39 height 9
type input "*"
click at [141, 85] on input "****" at bounding box center [143, 83] width 39 height 9
type input "*"
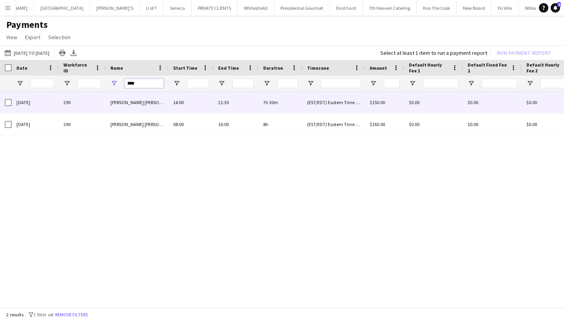
type input "****"
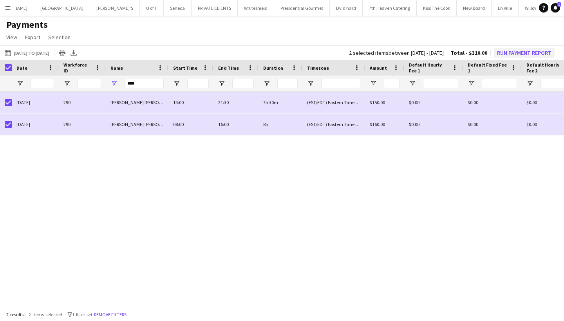
click at [510, 52] on button "Run Payment Report" at bounding box center [524, 53] width 61 height 10
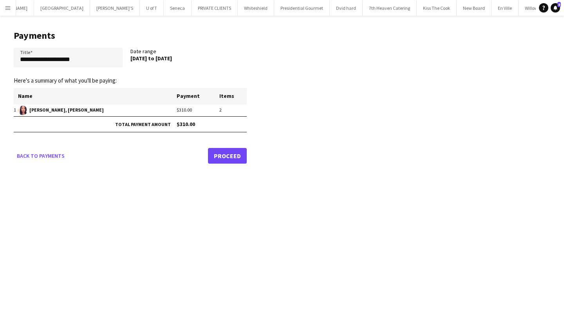
click at [231, 155] on link "Proceed" at bounding box center [227, 156] width 39 height 16
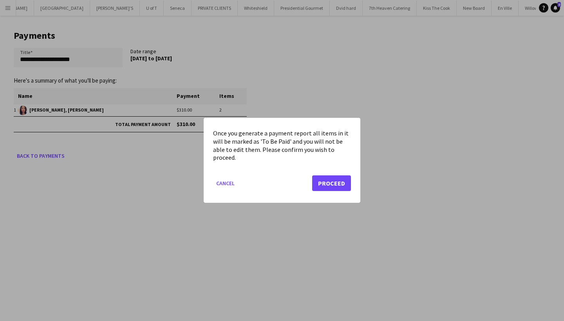
click at [330, 180] on button "Proceed" at bounding box center [331, 184] width 39 height 16
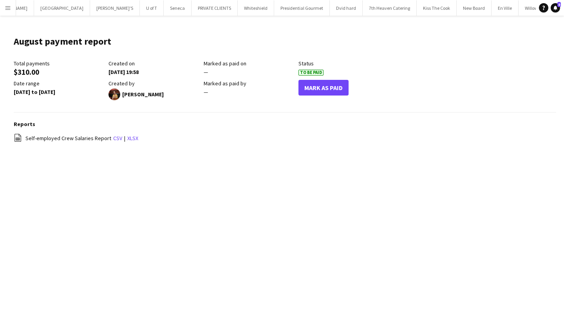
click at [327, 84] on button "Mark As Paid" at bounding box center [323, 88] width 50 height 16
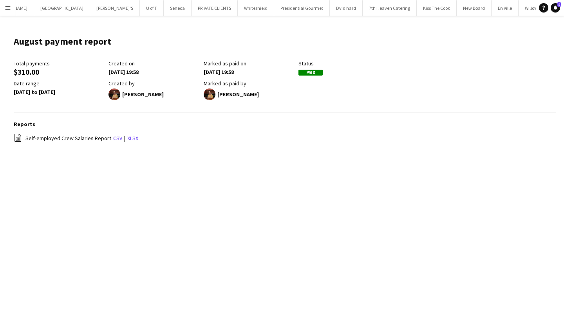
click at [8, 5] on app-icon "Menu" at bounding box center [8, 8] width 6 height 6
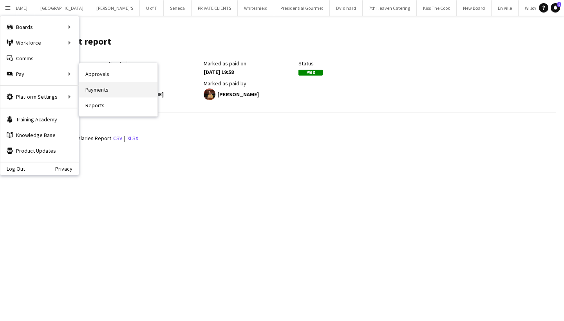
click at [101, 86] on link "Payments" at bounding box center [118, 90] width 78 height 16
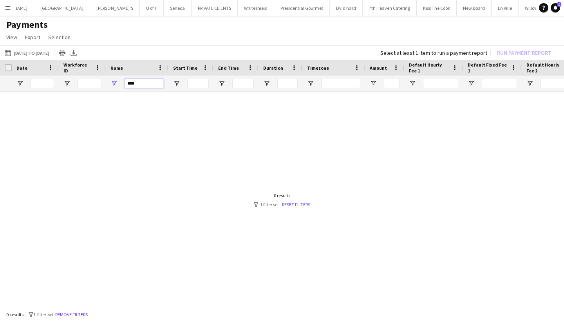
click at [145, 85] on input "****" at bounding box center [143, 83] width 39 height 9
type input "*"
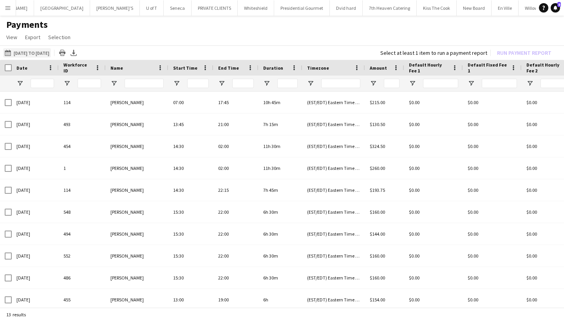
click at [9, 52] on app-icon "[DATE] to [DATE]" at bounding box center [9, 53] width 9 height 6
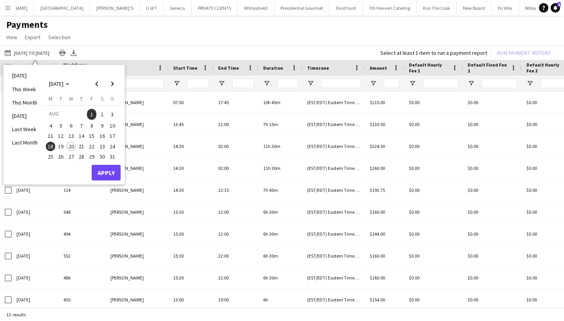
click at [72, 142] on span "20" at bounding box center [71, 146] width 9 height 9
click at [92, 113] on span "1" at bounding box center [91, 114] width 9 height 11
click at [108, 170] on button "Apply" at bounding box center [106, 173] width 29 height 16
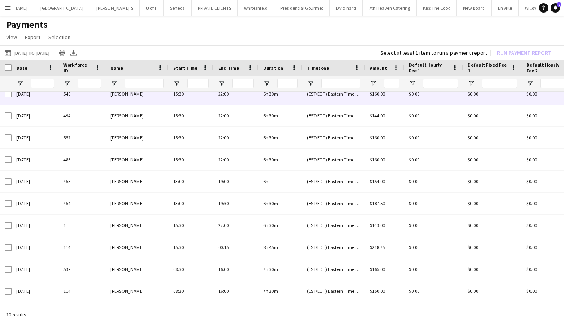
scroll to position [128, 0]
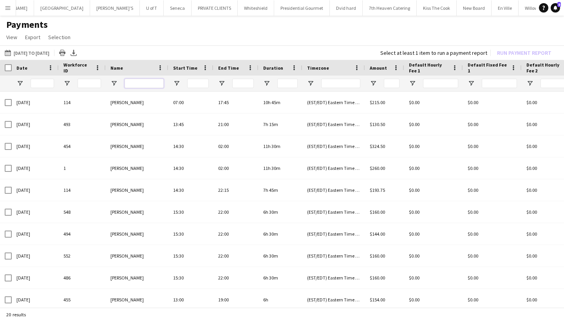
click at [144, 83] on input "Name Filter Input" at bounding box center [143, 83] width 39 height 9
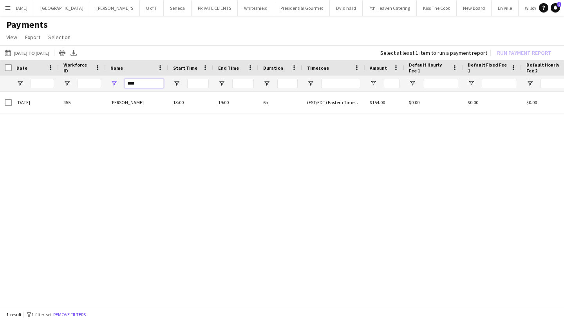
click at [144, 84] on input "****" at bounding box center [143, 83] width 39 height 9
type input "*"
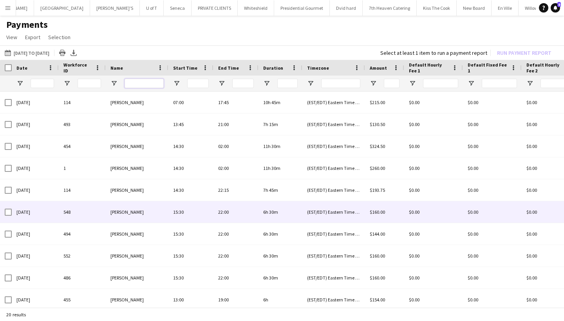
scroll to position [0, 0]
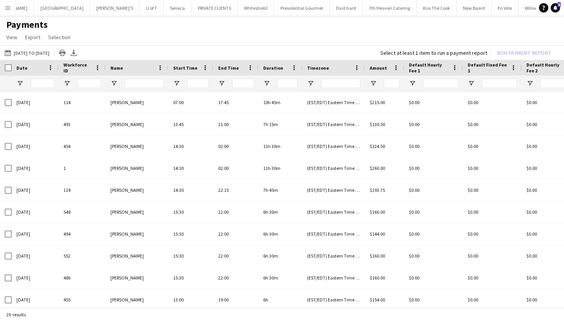
click at [8, 11] on app-icon "Menu" at bounding box center [8, 8] width 6 height 6
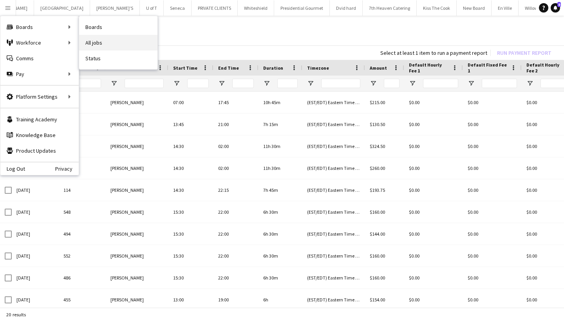
click at [98, 47] on link "All jobs" at bounding box center [118, 43] width 78 height 16
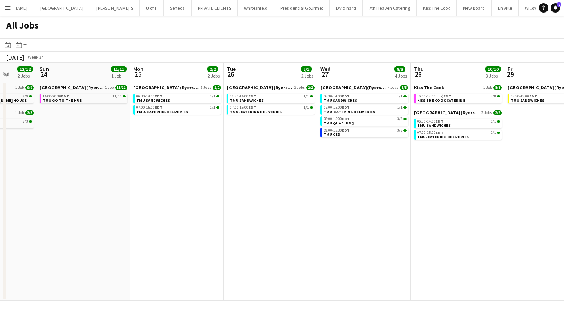
scroll to position [0, 245]
